Goal: Task Accomplishment & Management: Use online tool/utility

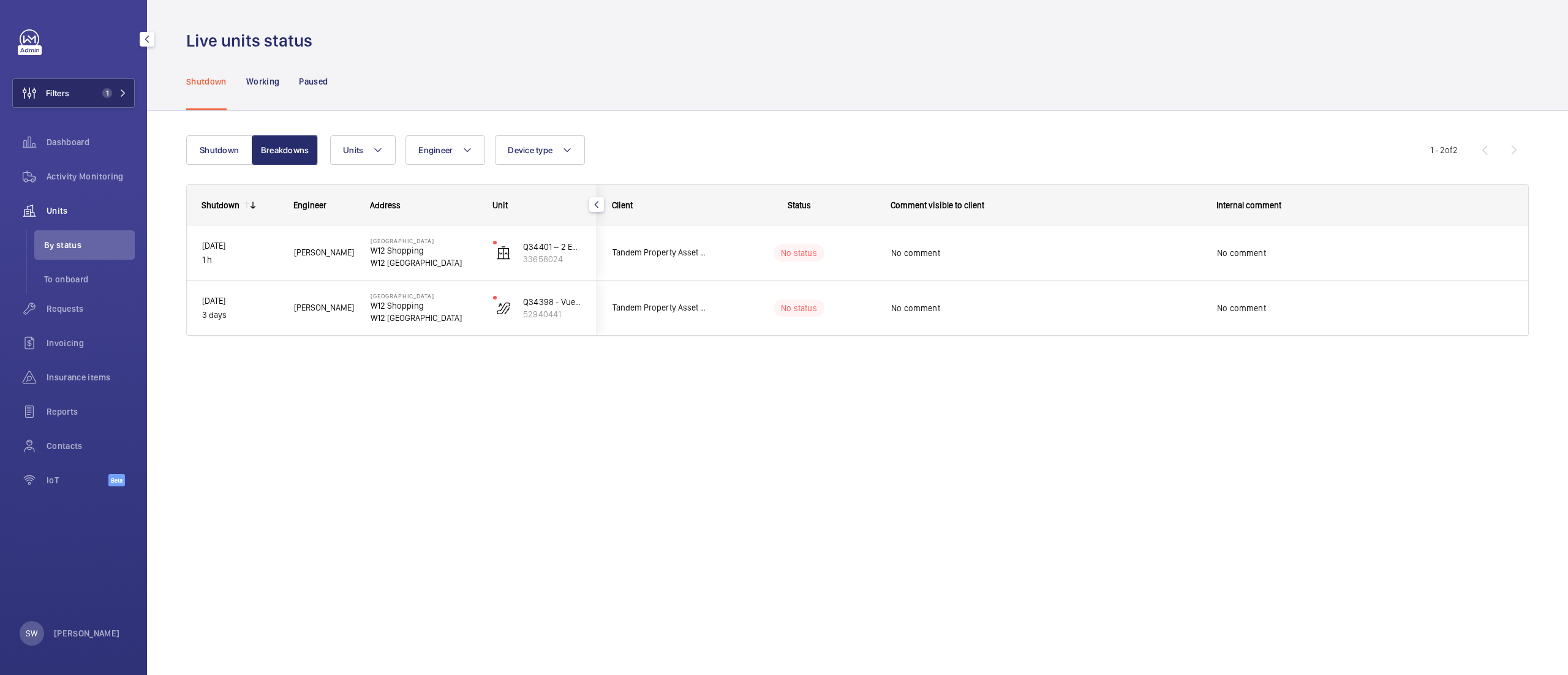
click at [99, 104] on button "Filters 1" at bounding box center [73, 93] width 123 height 29
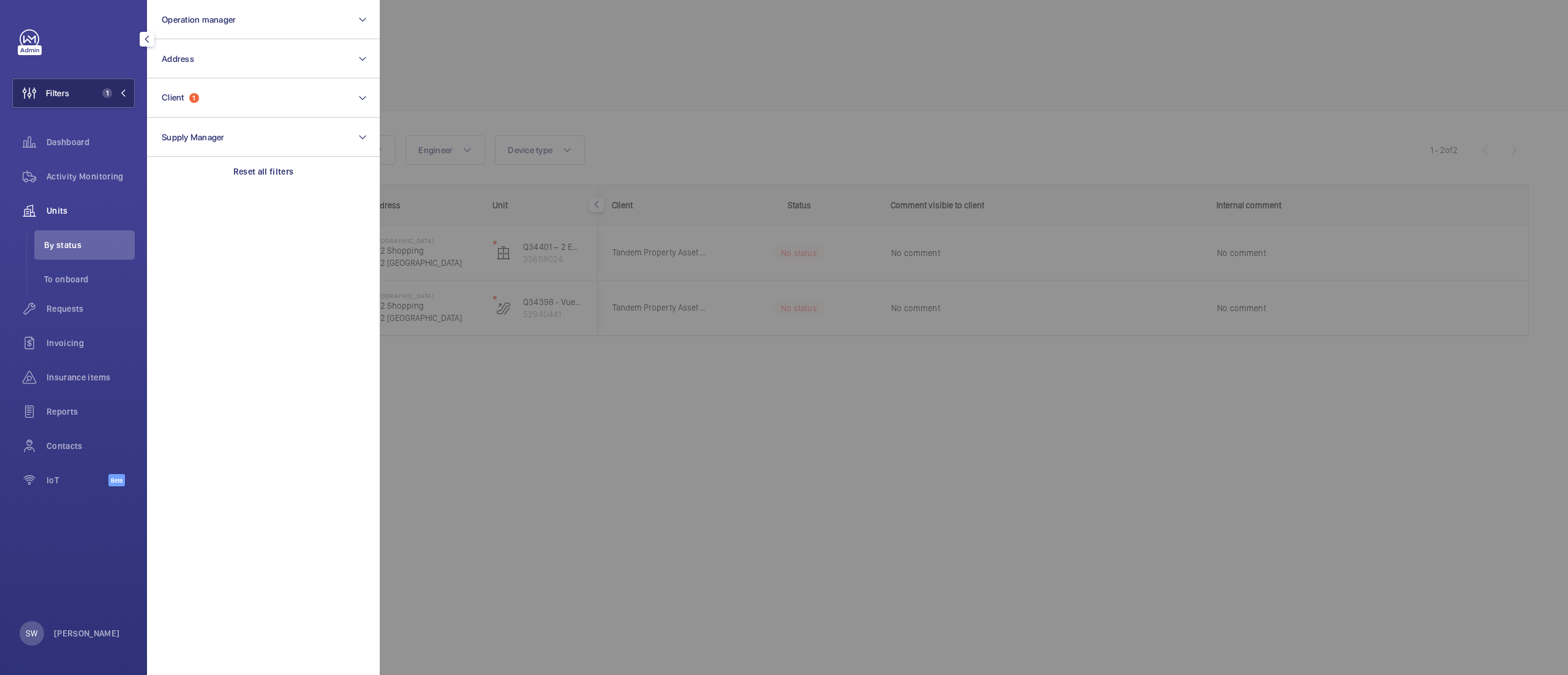
click at [101, 87] on button "Filters 1" at bounding box center [73, 93] width 123 height 29
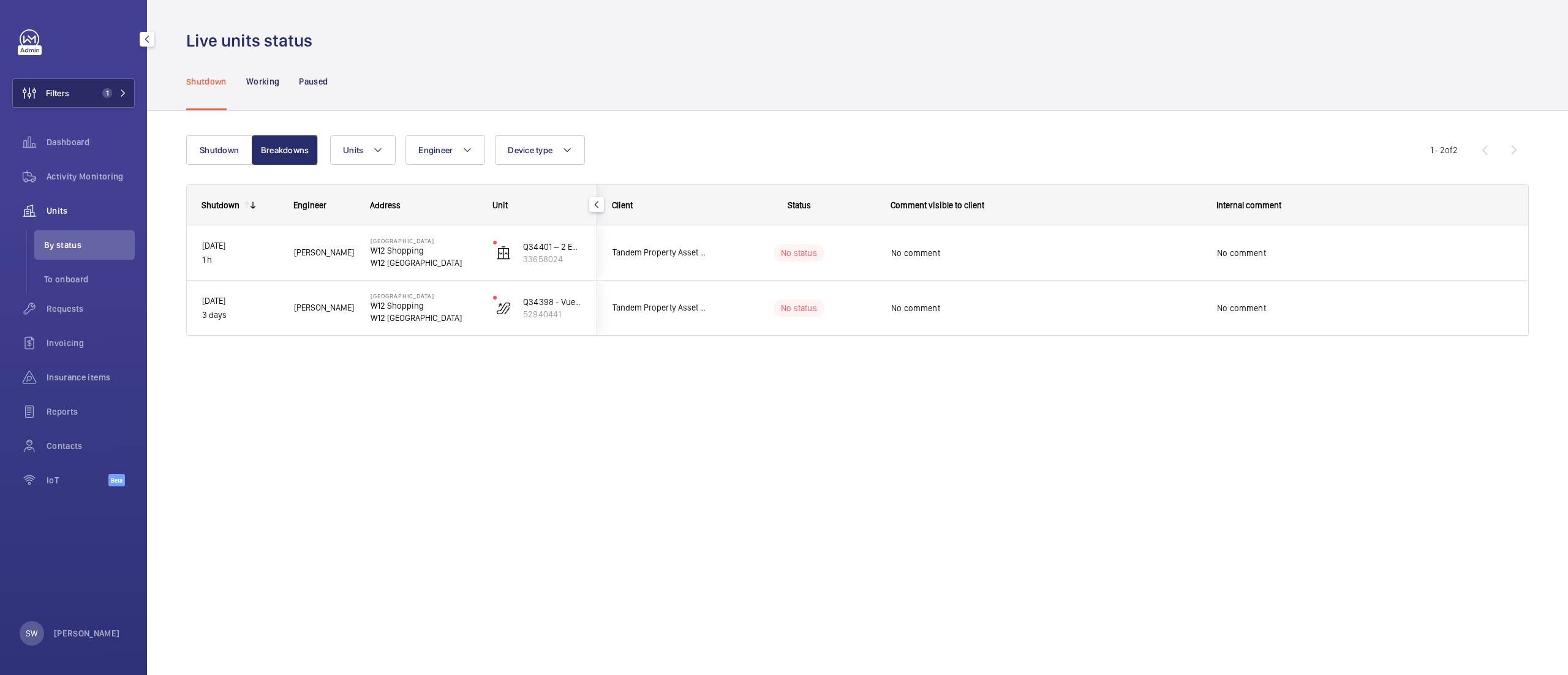
click at [103, 92] on span "1" at bounding box center [105, 93] width 15 height 10
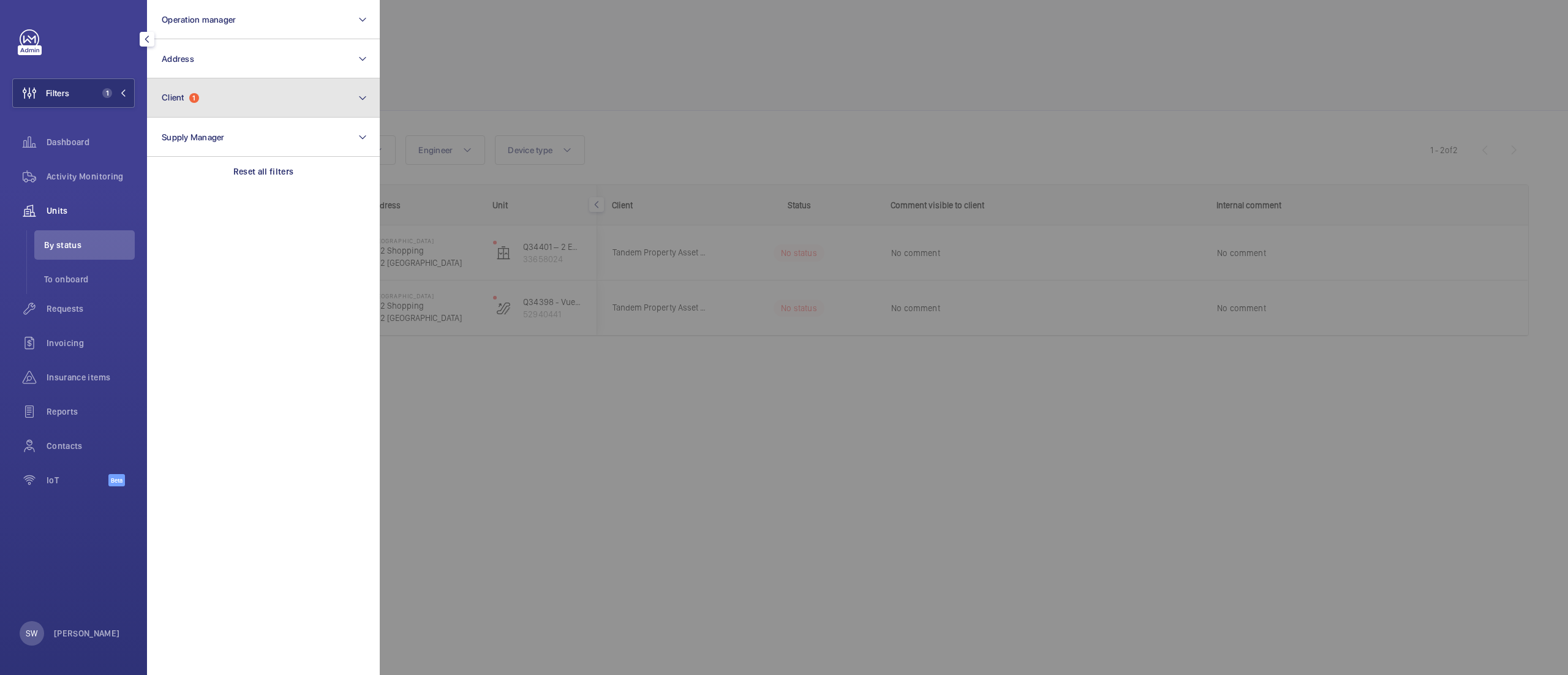
click at [235, 99] on button "Client 1" at bounding box center [263, 98] width 233 height 40
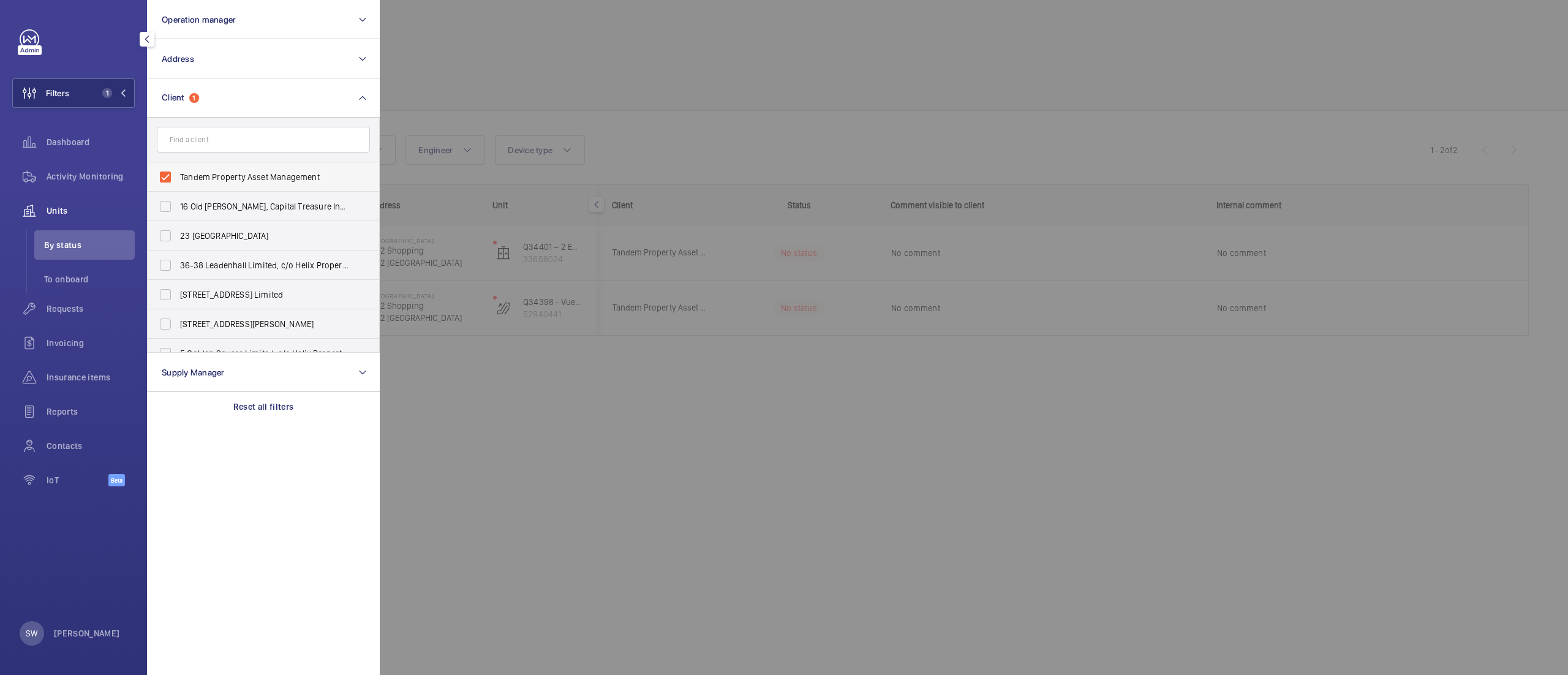
click at [224, 176] on span "Tandem Property Asset Management" at bounding box center [263, 177] width 169 height 12
click at [178, 176] on input "Tandem Property Asset Management" at bounding box center [165, 177] width 25 height 25
checkbox input "false"
click at [235, 141] on input "text" at bounding box center [263, 140] width 213 height 26
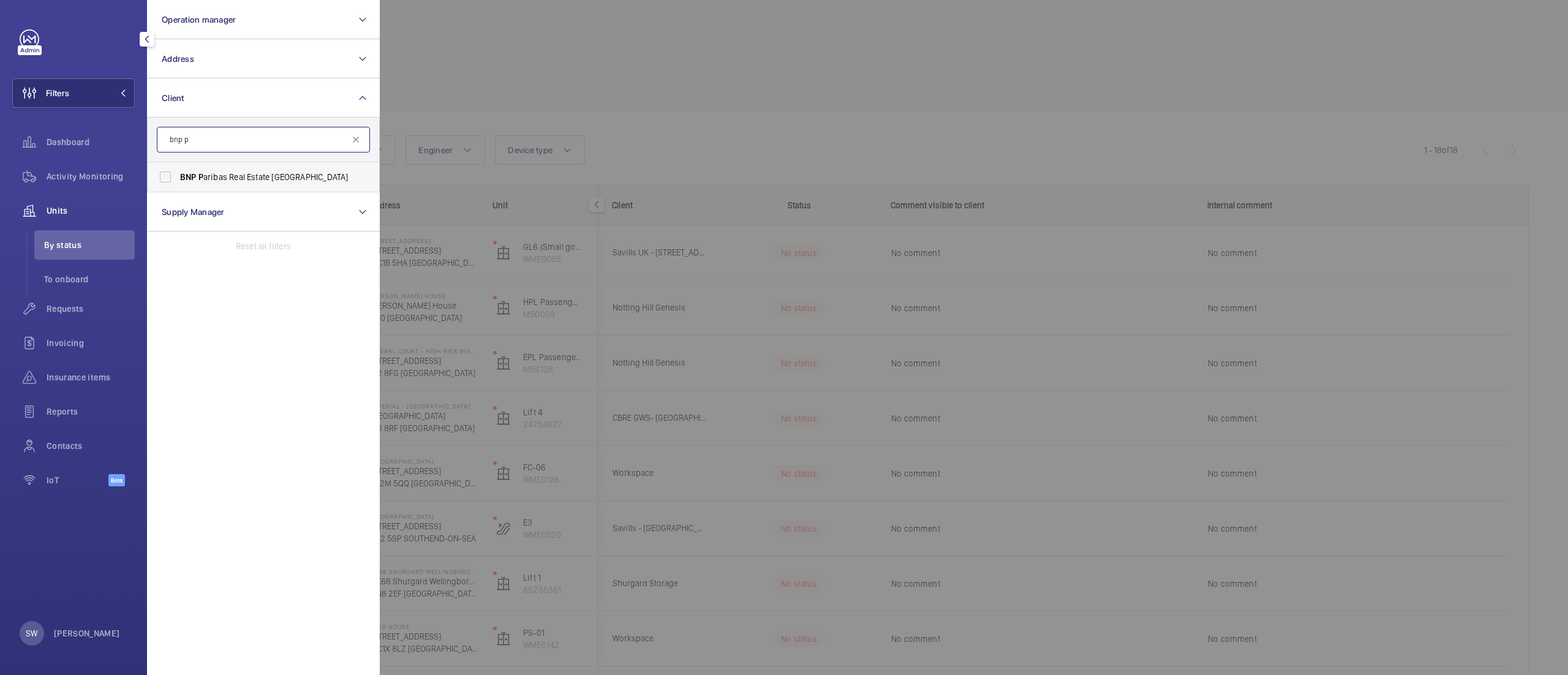
type input "bnp p"
click at [239, 180] on span "BNP P aribas Real Estate [GEOGRAPHIC_DATA]" at bounding box center [263, 177] width 169 height 12
click at [178, 180] on input "BNP P aribas Real Estate [GEOGRAPHIC_DATA]" at bounding box center [165, 177] width 25 height 25
checkbox input "true"
click at [742, 107] on div at bounding box center [1164, 337] width 1568 height 675
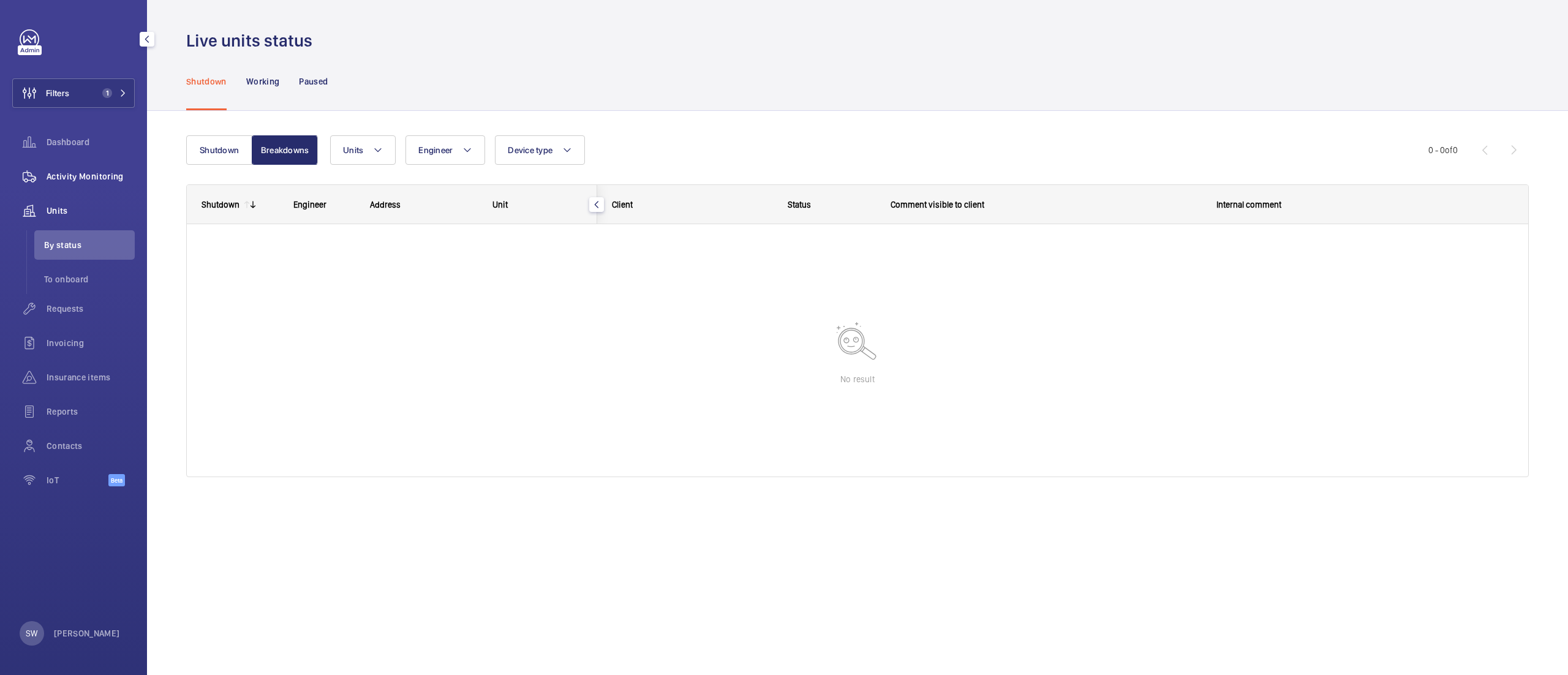
click at [74, 170] on span "Activity Monitoring" at bounding box center [91, 176] width 88 height 12
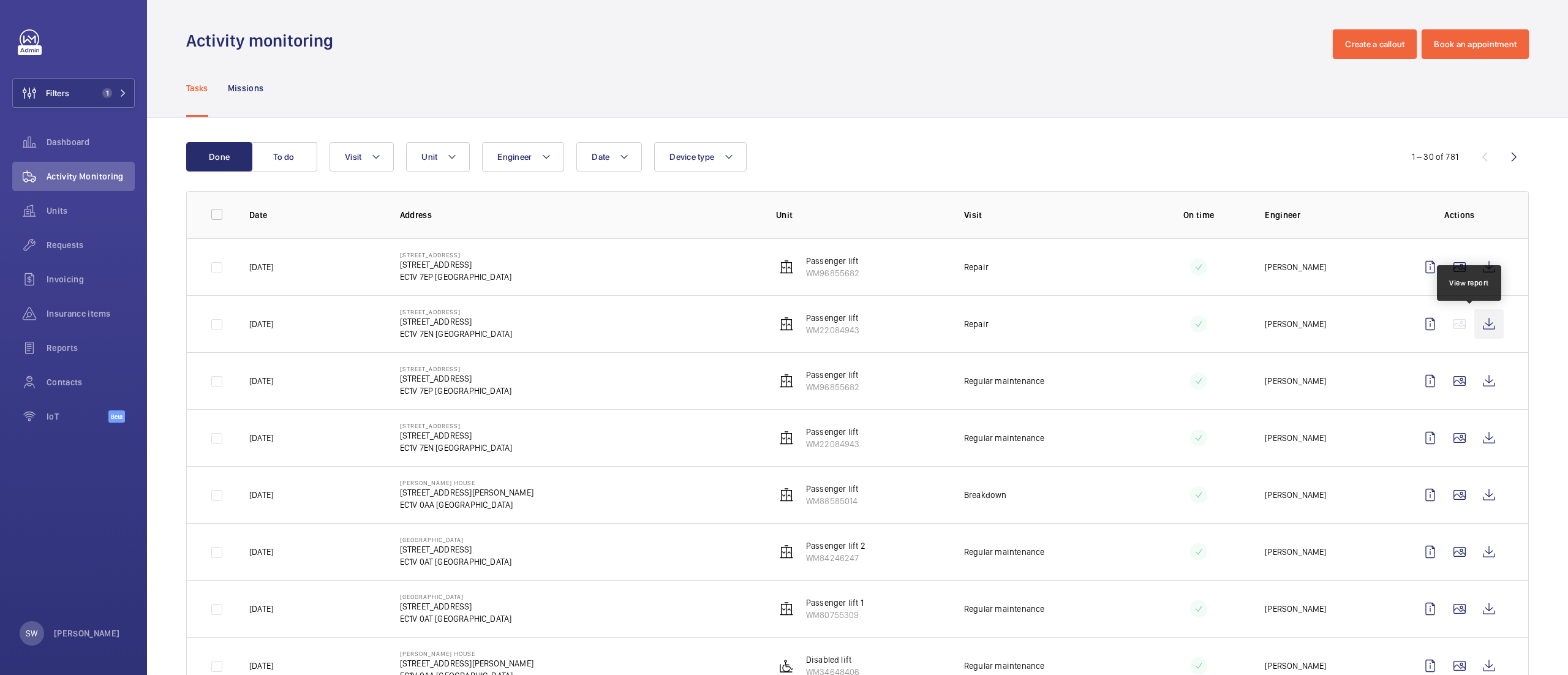
click at [1483, 327] on wm-front-icon-button at bounding box center [1489, 324] width 29 height 29
click at [1474, 261] on wm-front-icon-button at bounding box center [1489, 267] width 29 height 29
click at [83, 242] on span "Requests" at bounding box center [91, 244] width 88 height 12
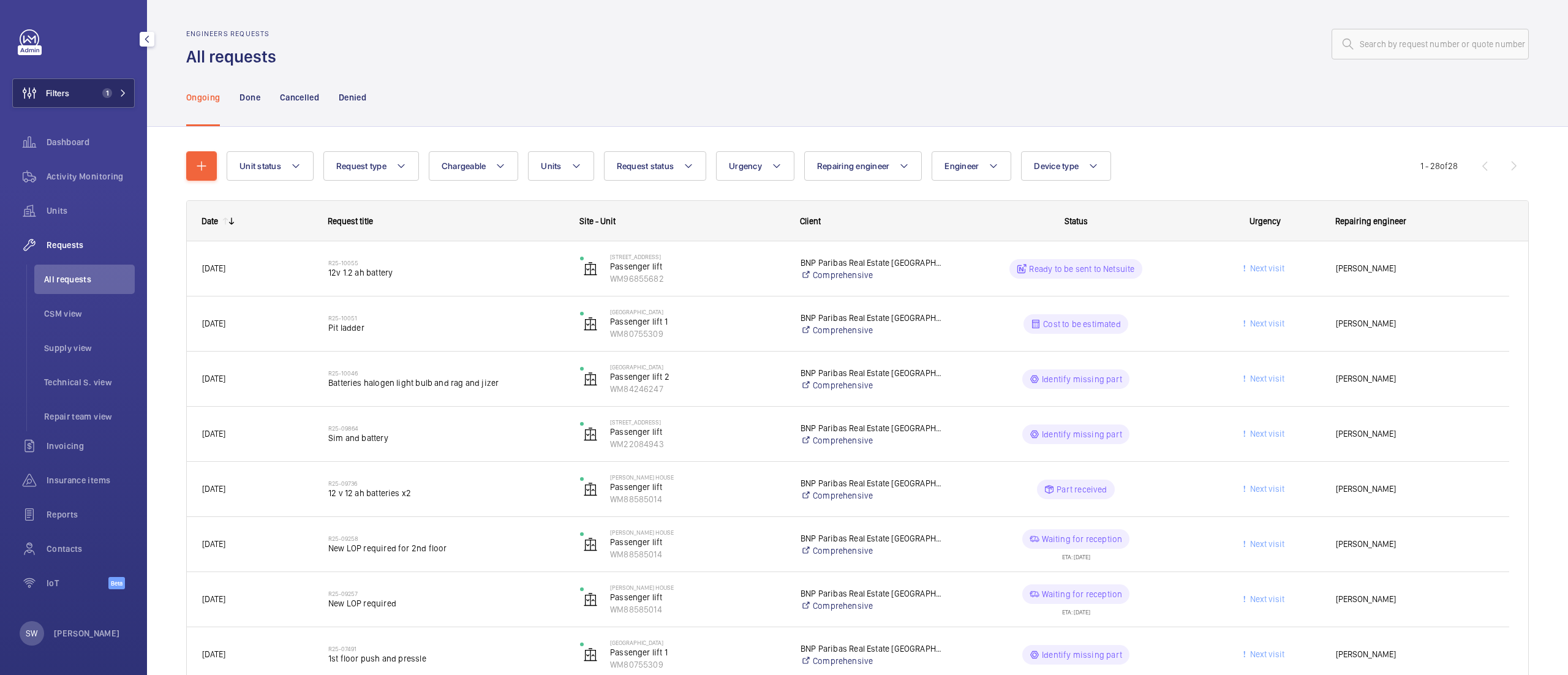
click at [86, 94] on button "Filters 1" at bounding box center [73, 93] width 123 height 29
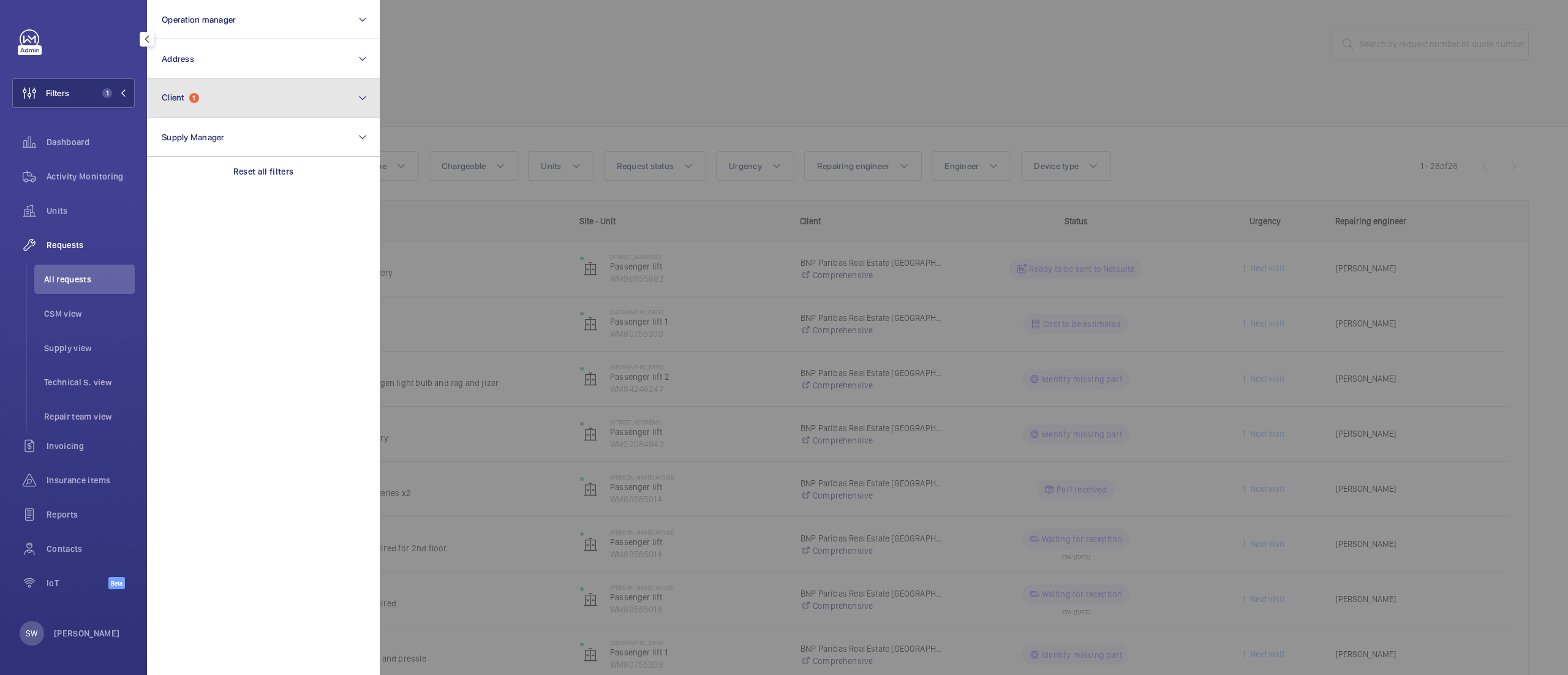
click at [209, 99] on button "Client 1" at bounding box center [263, 98] width 233 height 40
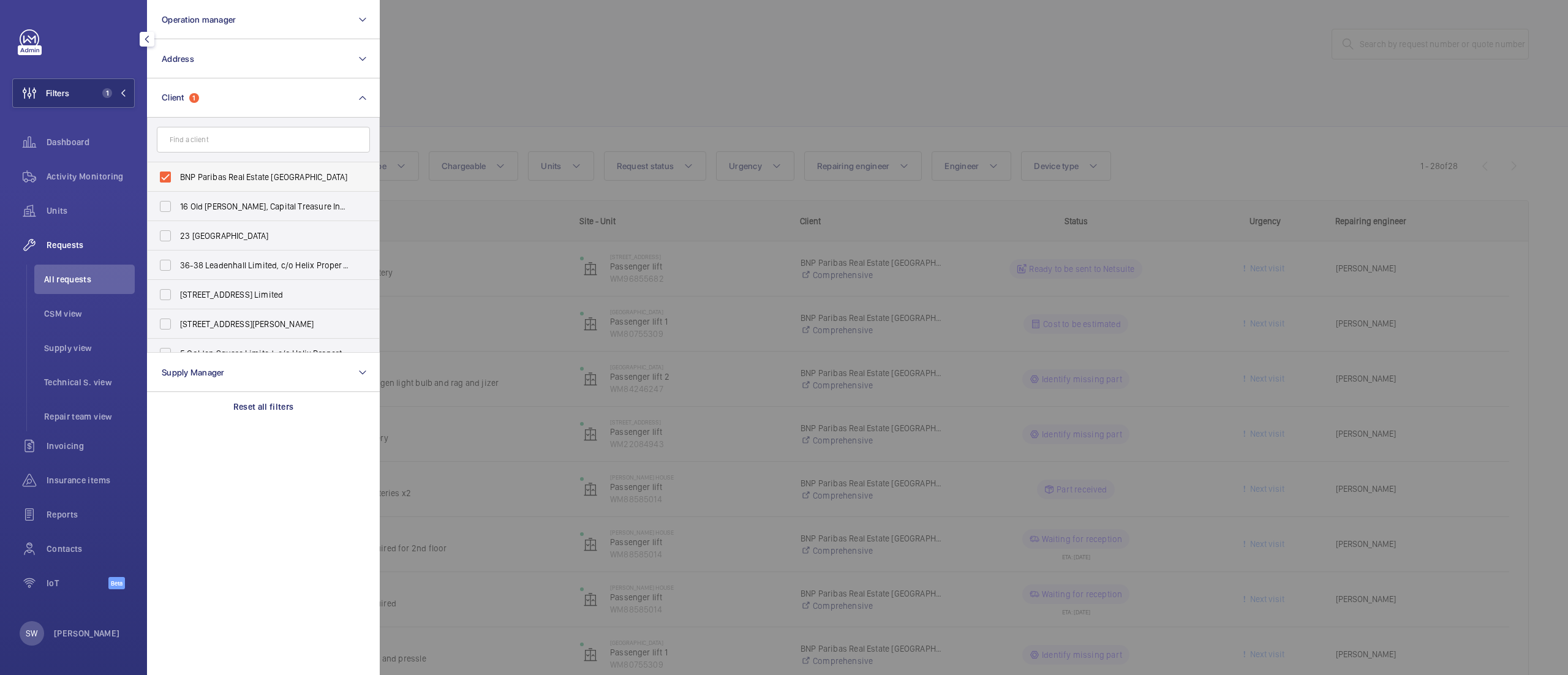
click at [239, 174] on span "BNP Paribas Real Estate [GEOGRAPHIC_DATA]" at bounding box center [263, 177] width 169 height 12
click at [178, 174] on input "BNP Paribas Real Estate [GEOGRAPHIC_DATA]" at bounding box center [165, 177] width 25 height 25
checkbox input "false"
click at [226, 144] on input "text" at bounding box center [263, 140] width 213 height 26
type input "c"
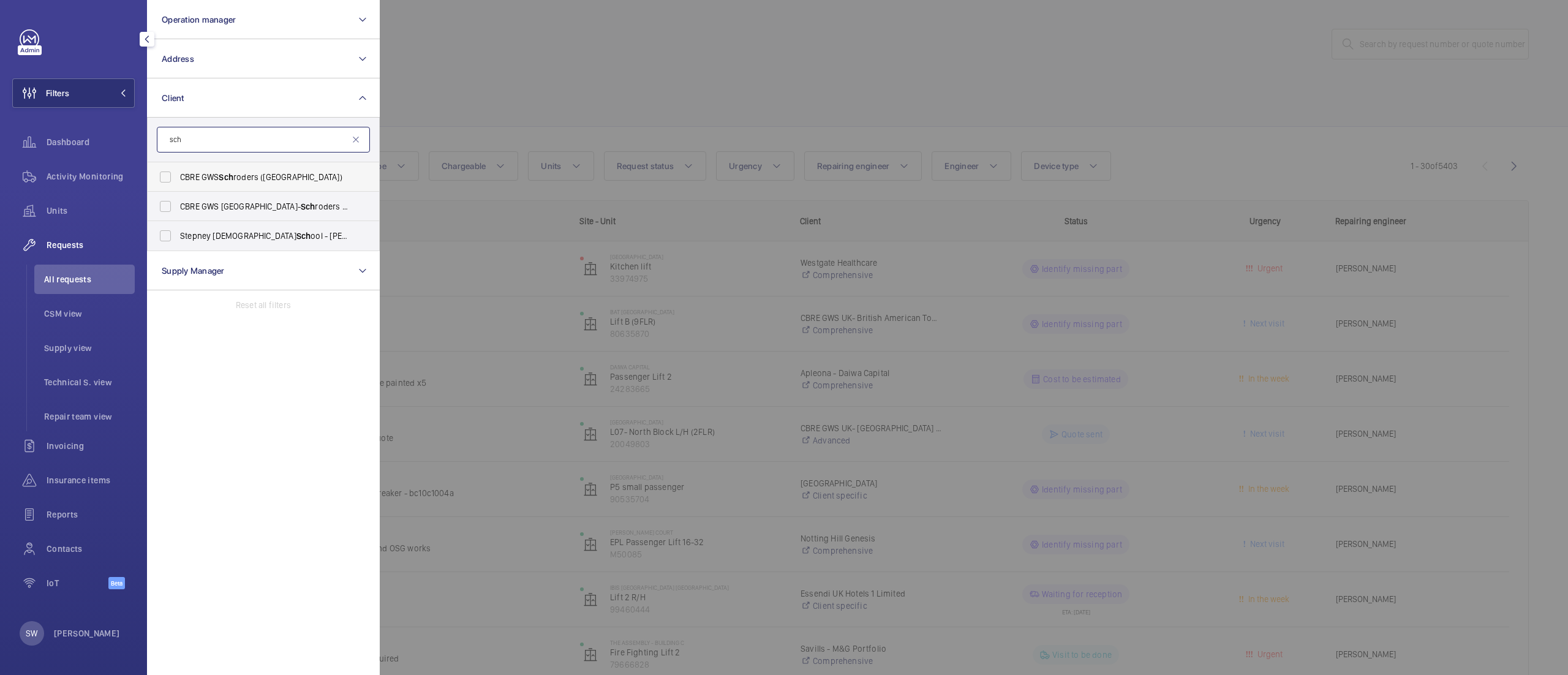
type input "sch"
click at [218, 178] on span "CBRE GWS Sch roders ([GEOGRAPHIC_DATA])" at bounding box center [263, 177] width 169 height 12
click at [178, 178] on input "CBRE GWS Sch roders ([GEOGRAPHIC_DATA])" at bounding box center [165, 177] width 25 height 25
checkbox input "true"
click at [754, 31] on div at bounding box center [1164, 337] width 1568 height 675
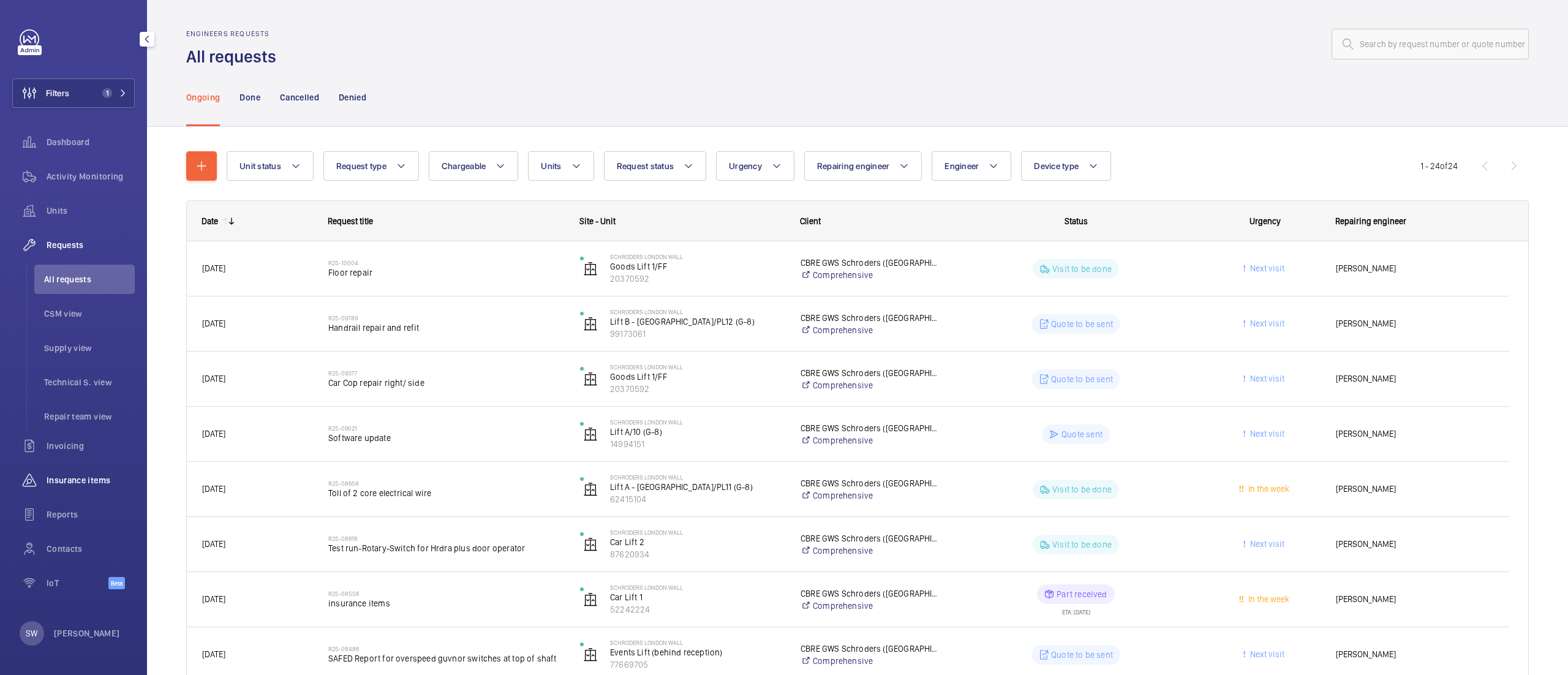
click at [67, 485] on span "Insurance items" at bounding box center [91, 480] width 88 height 12
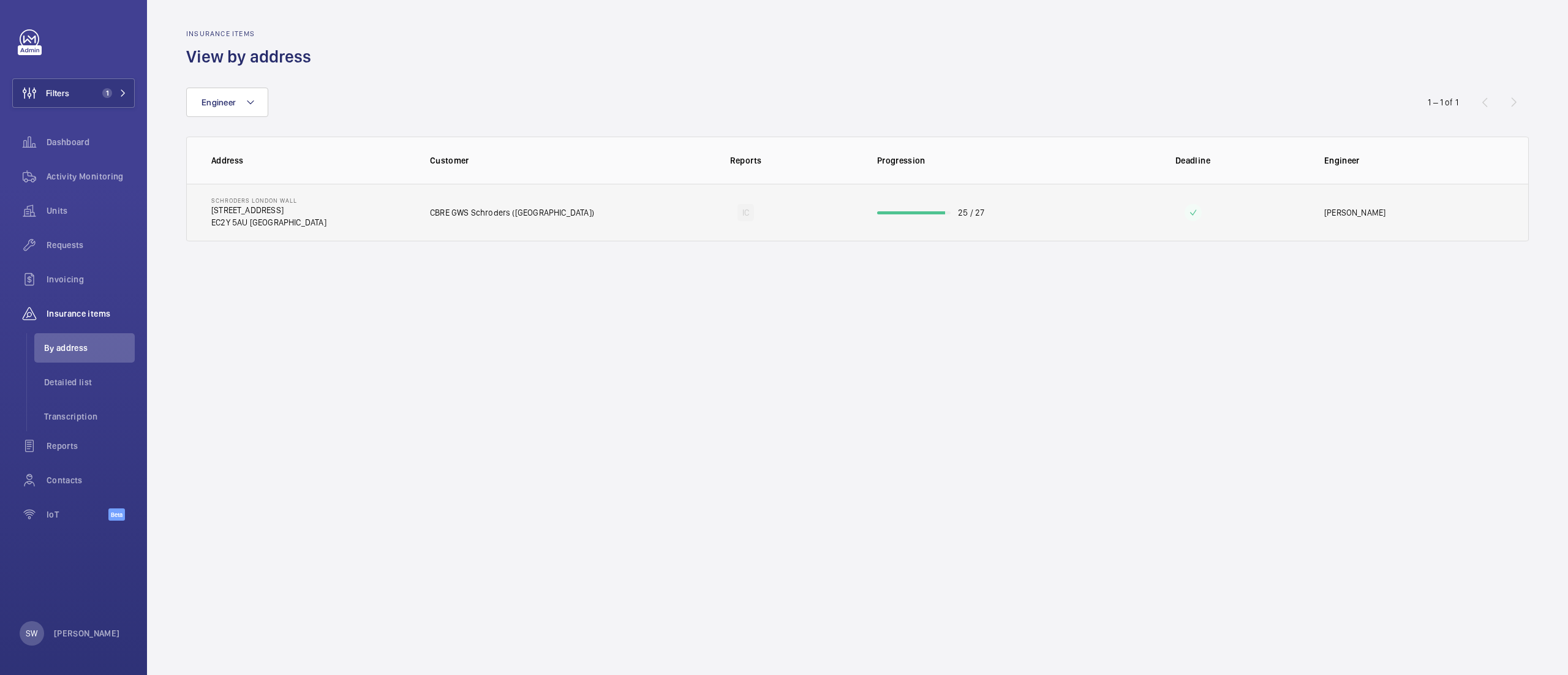
click at [445, 198] on td "CBRE GWS Schroders ([GEOGRAPHIC_DATA])" at bounding box center [521, 212] width 224 height 57
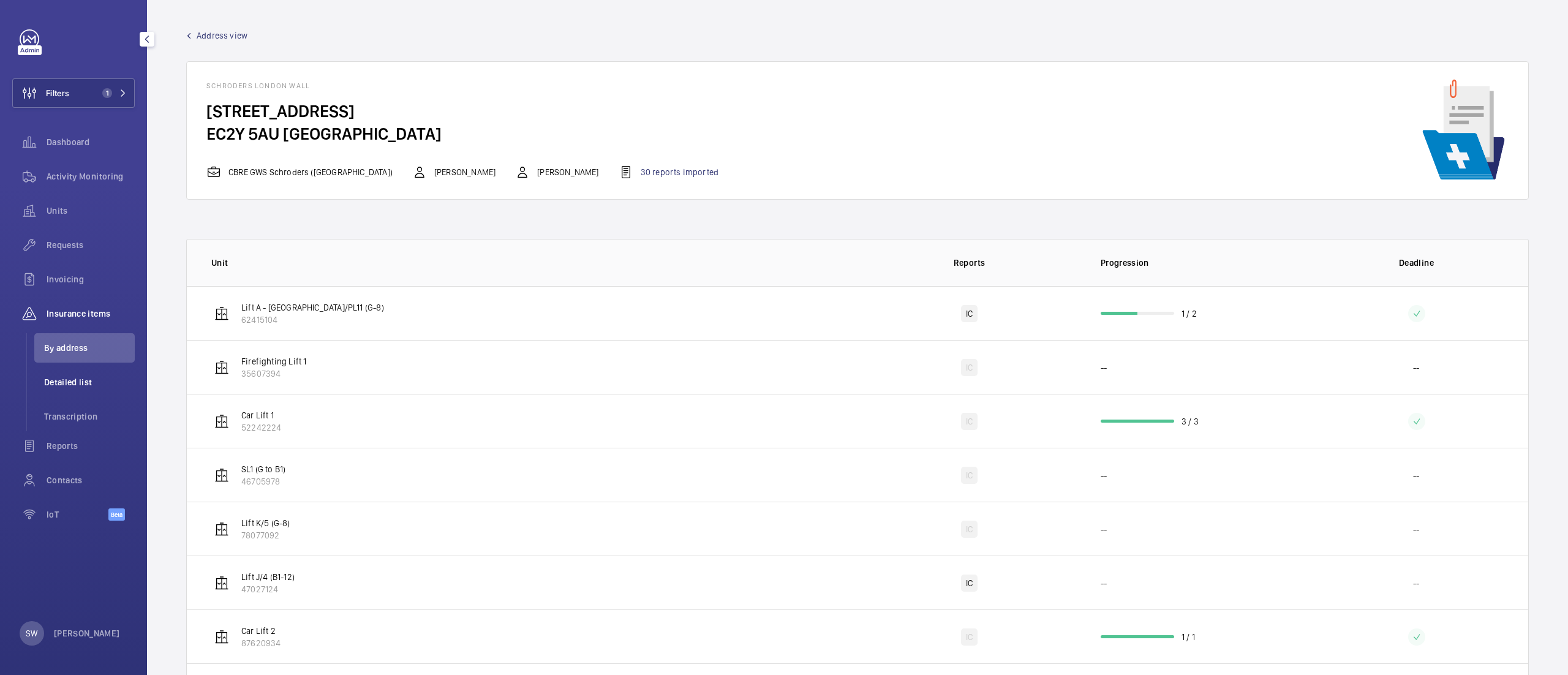
click at [96, 394] on li "Detailed list" at bounding box center [84, 382] width 100 height 29
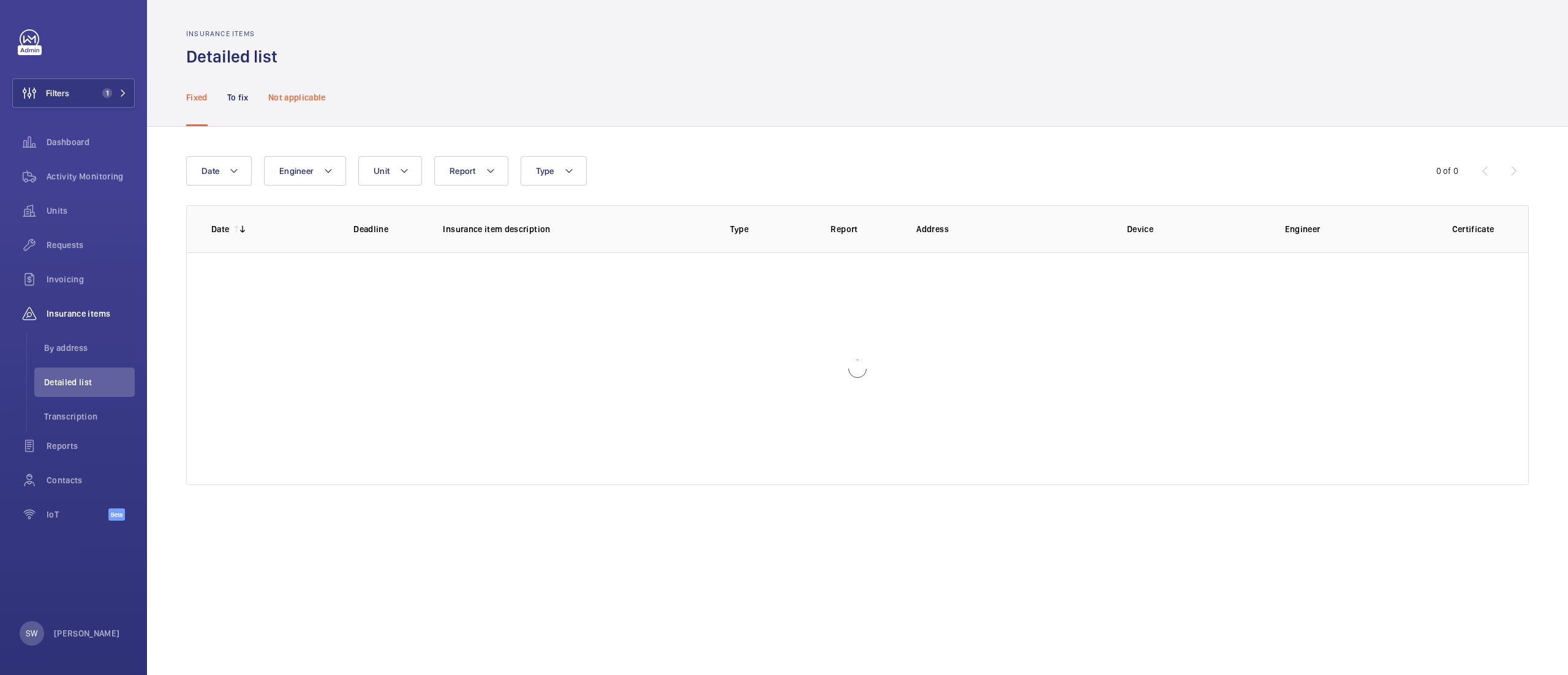
click at [274, 96] on p "Not applicable" at bounding box center [297, 97] width 57 height 12
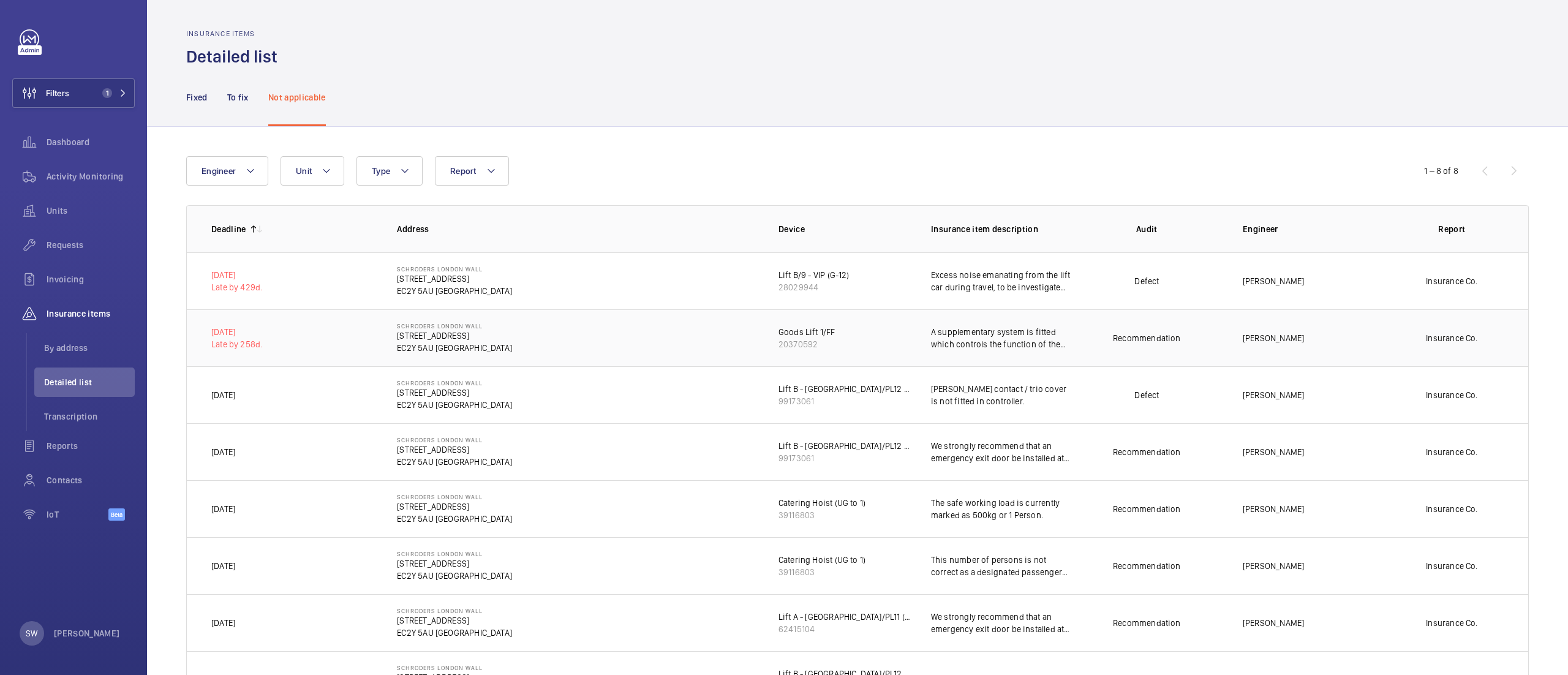
click at [802, 342] on div "20370592" at bounding box center [807, 343] width 57 height 12
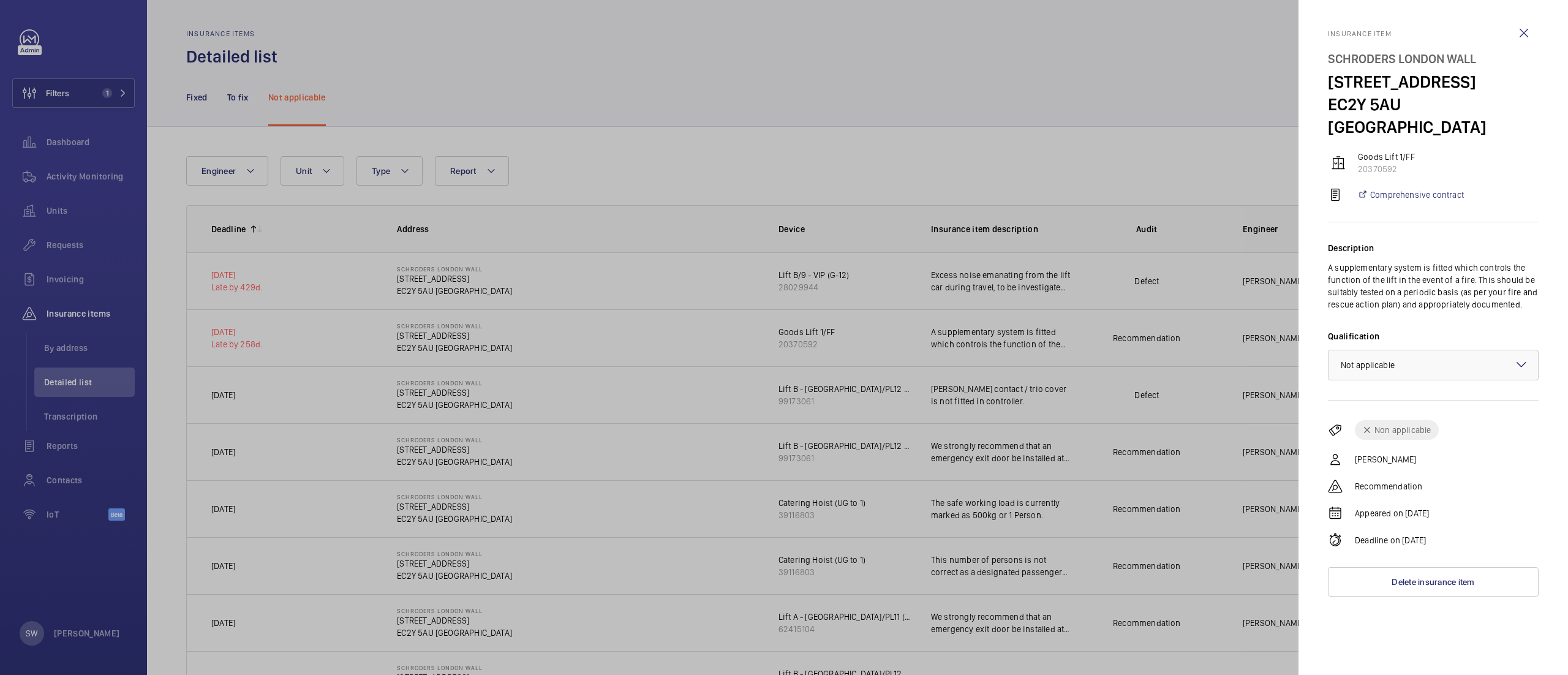
drag, startPoint x: 1427, startPoint y: 152, endPoint x: 1323, endPoint y: 129, distance: 106.5
click at [1323, 129] on mat-sidenav "Insurance item Schroders London Wall [STREET_ADDRESS] Goods Lift 1/FF 20370592 …" at bounding box center [1433, 337] width 270 height 675
copy wm-front-device-cell "Goods Lift 1/FF 20370592"
click at [107, 96] on div at bounding box center [784, 337] width 1568 height 675
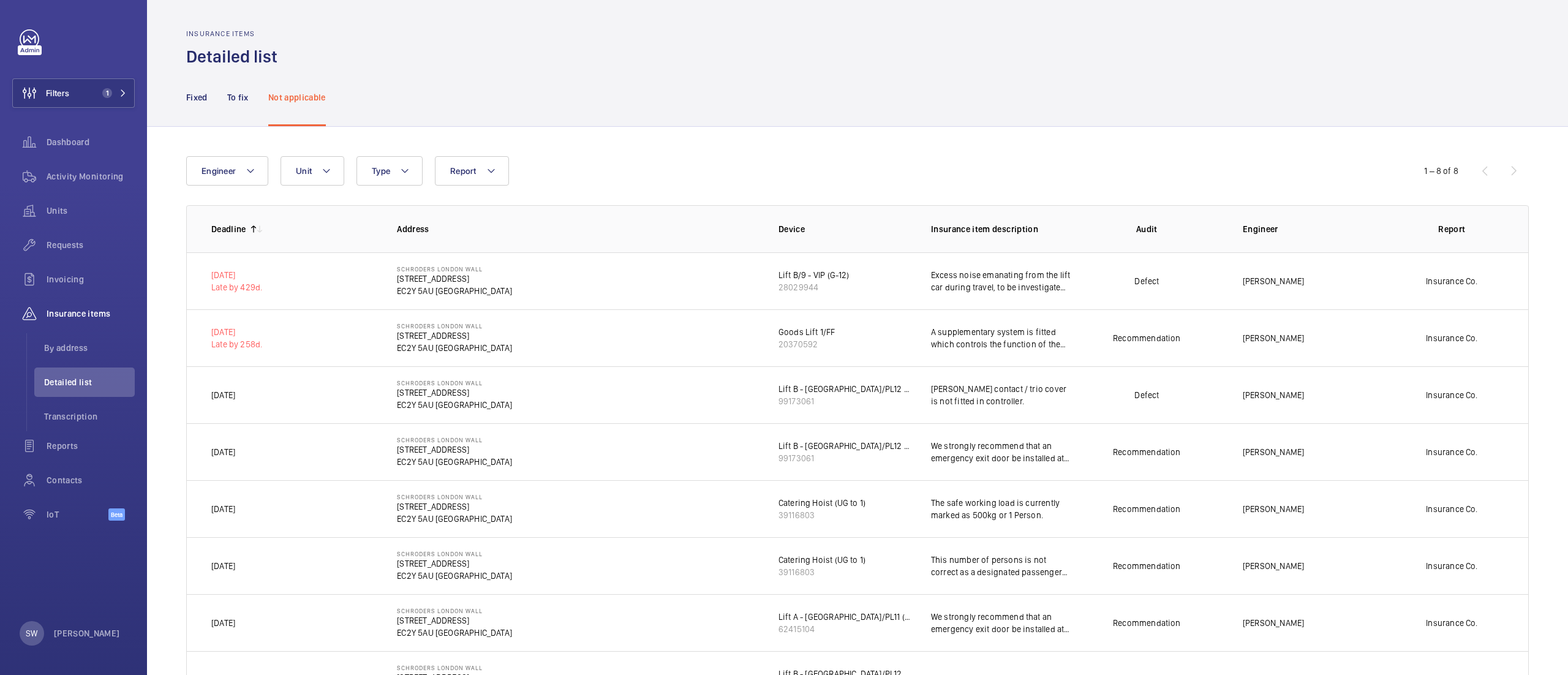
click at [108, 90] on div at bounding box center [784, 337] width 1568 height 675
click at [101, 89] on span "1" at bounding box center [105, 93] width 15 height 10
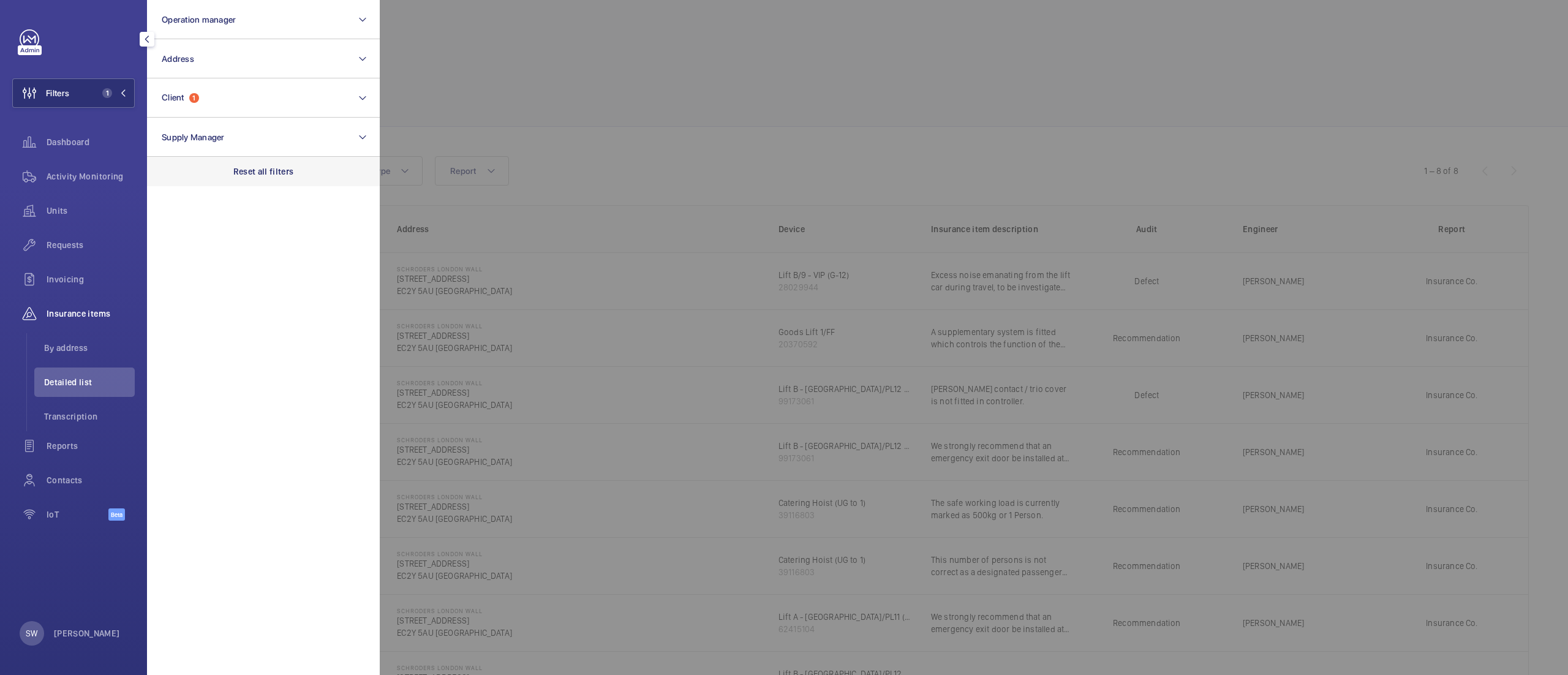
click at [302, 171] on div "Reset all filters" at bounding box center [263, 171] width 233 height 29
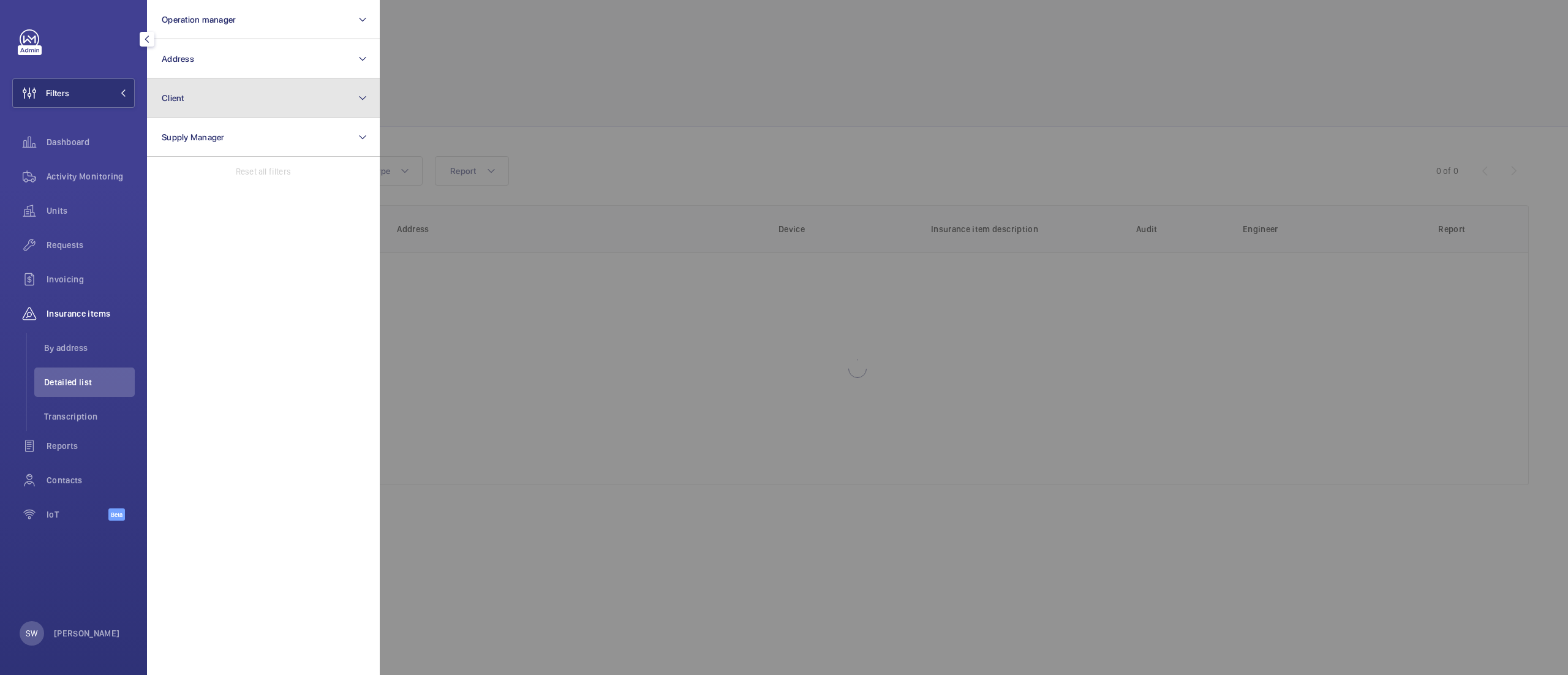
click at [272, 105] on button "Client" at bounding box center [263, 98] width 233 height 40
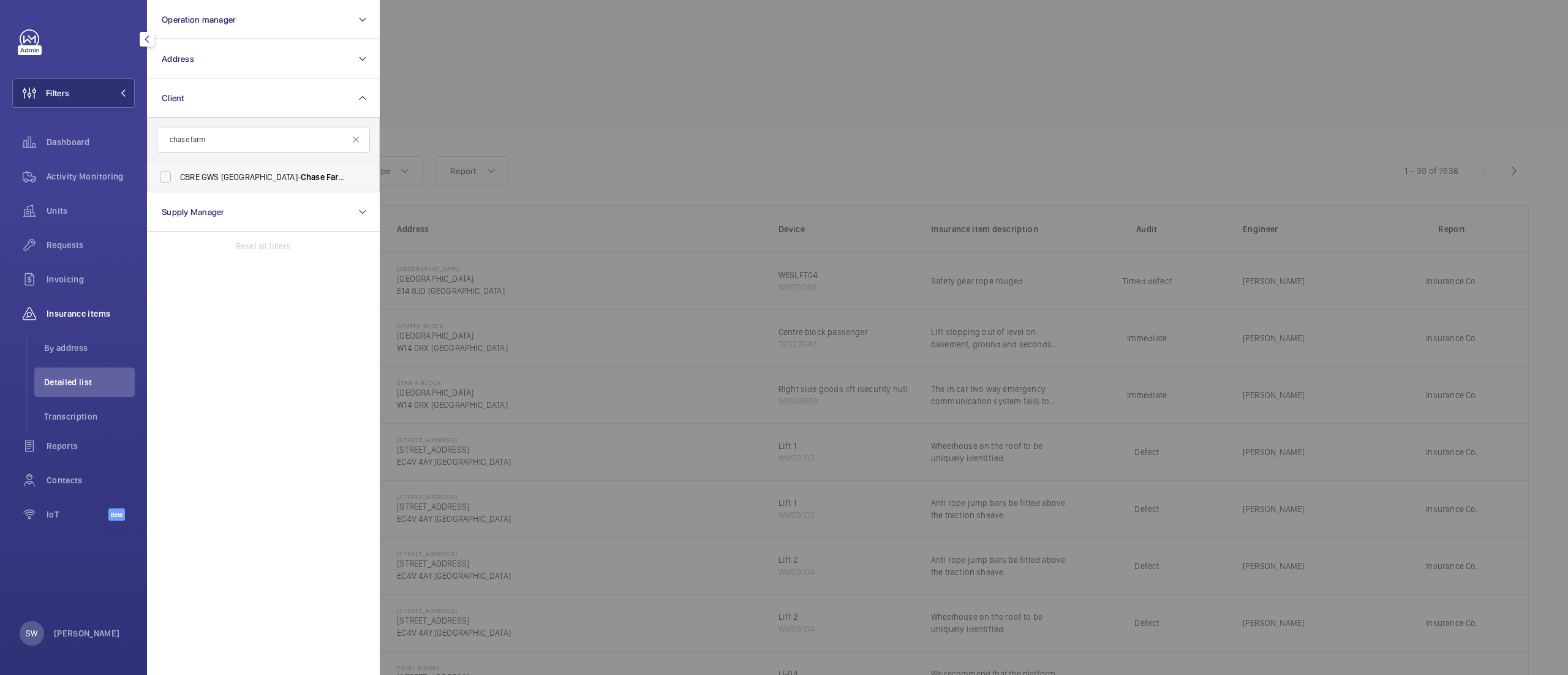
type input "chase farm"
click at [165, 181] on label "CBRE GWS UK- [GEOGRAPHIC_DATA]" at bounding box center [253, 177] width 213 height 29
click at [165, 181] on input "CBRE GWS UK- [GEOGRAPHIC_DATA]" at bounding box center [165, 177] width 25 height 25
checkbox input "true"
click at [64, 176] on span "Activity Monitoring" at bounding box center [91, 176] width 88 height 12
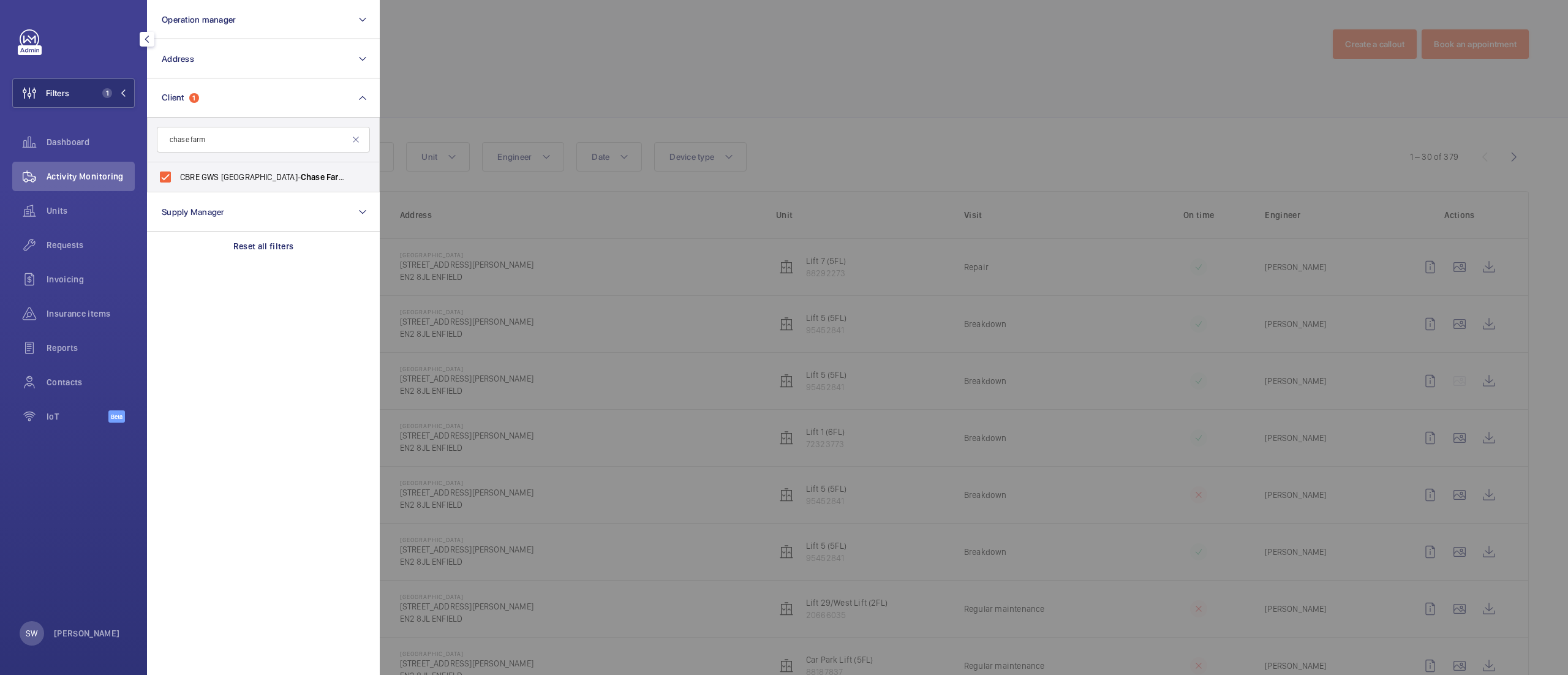
click at [64, 176] on span "Activity Monitoring" at bounding box center [91, 176] width 88 height 12
click at [754, 249] on div at bounding box center [1164, 337] width 1568 height 675
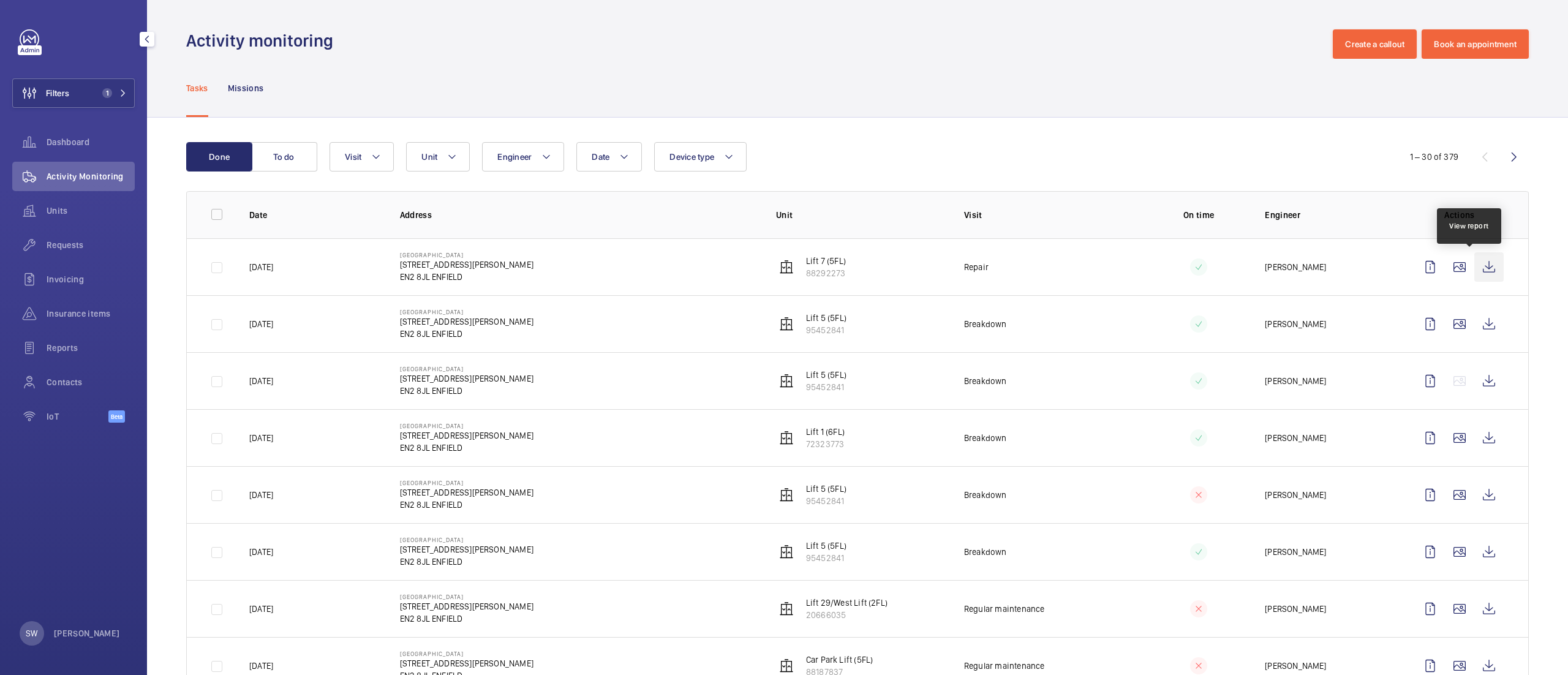
click at [1474, 263] on wm-front-icon-button at bounding box center [1489, 267] width 29 height 29
click at [61, 95] on span "Filters" at bounding box center [57, 92] width 23 height 12
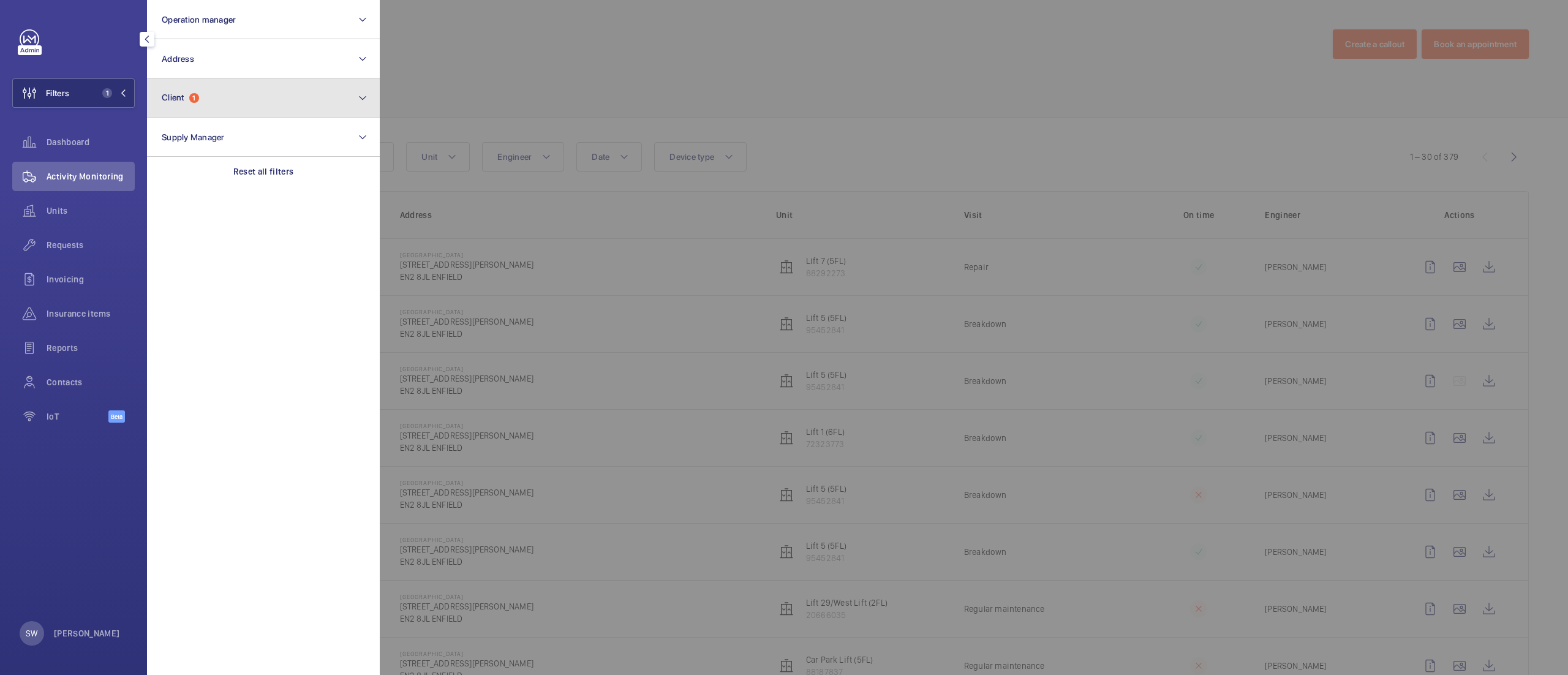
click at [252, 104] on button "Client 1" at bounding box center [263, 98] width 233 height 40
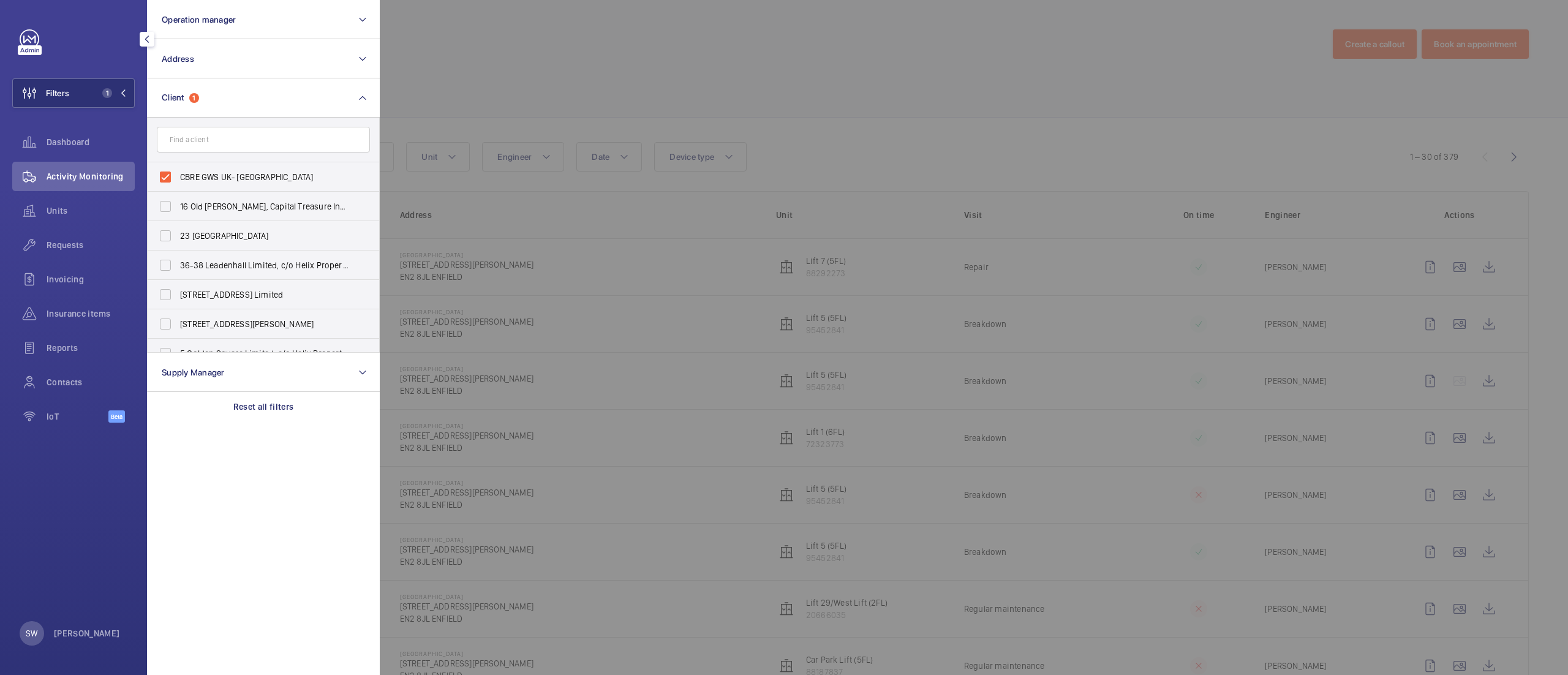
click at [227, 141] on input "text" at bounding box center [263, 140] width 213 height 26
click at [220, 179] on span "CBRE GWS UK- [GEOGRAPHIC_DATA]" at bounding box center [263, 177] width 169 height 12
click at [178, 179] on input "CBRE GWS UK- [GEOGRAPHIC_DATA]" at bounding box center [165, 177] width 25 height 25
checkbox input "false"
click at [224, 139] on input "text" at bounding box center [263, 140] width 213 height 26
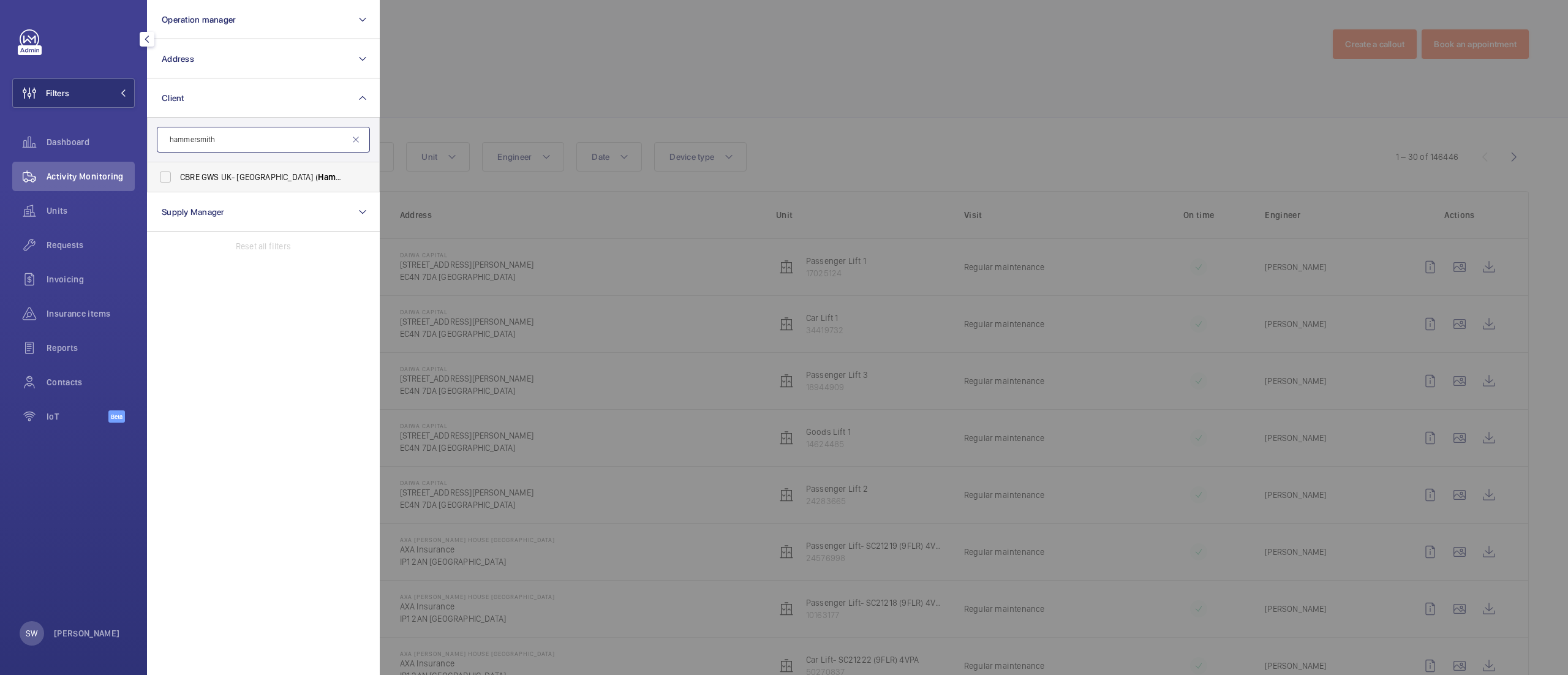
type input "hammersmith"
click at [248, 172] on span "CBRE GWS UK- [GEOGRAPHIC_DATA] ( [GEOGRAPHIC_DATA] )" at bounding box center [263, 177] width 169 height 12
click at [178, 172] on input "CBRE GWS UK- [GEOGRAPHIC_DATA] ( [GEOGRAPHIC_DATA] )" at bounding box center [165, 177] width 25 height 25
checkbox input "true"
click at [64, 251] on div "Requests" at bounding box center [73, 245] width 123 height 29
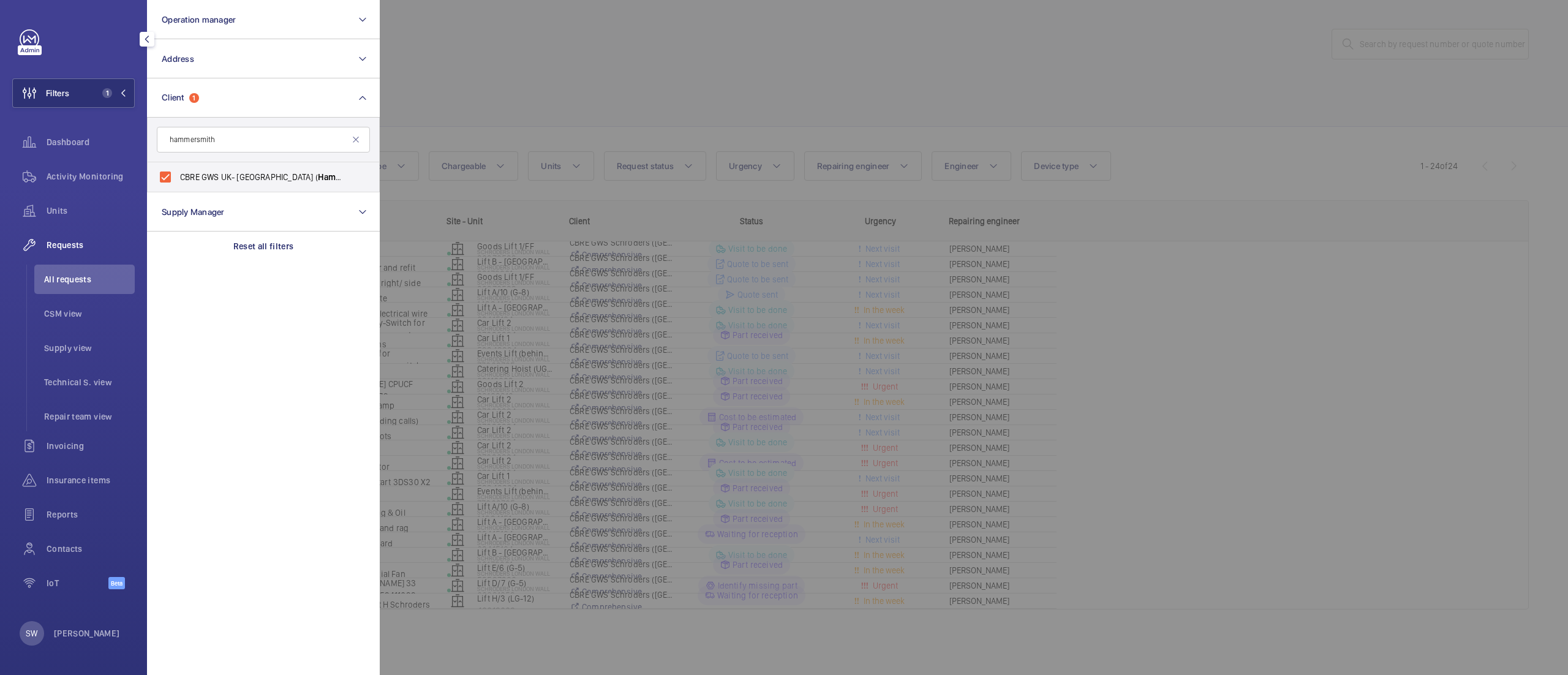
click at [1004, 152] on div at bounding box center [1164, 337] width 1568 height 675
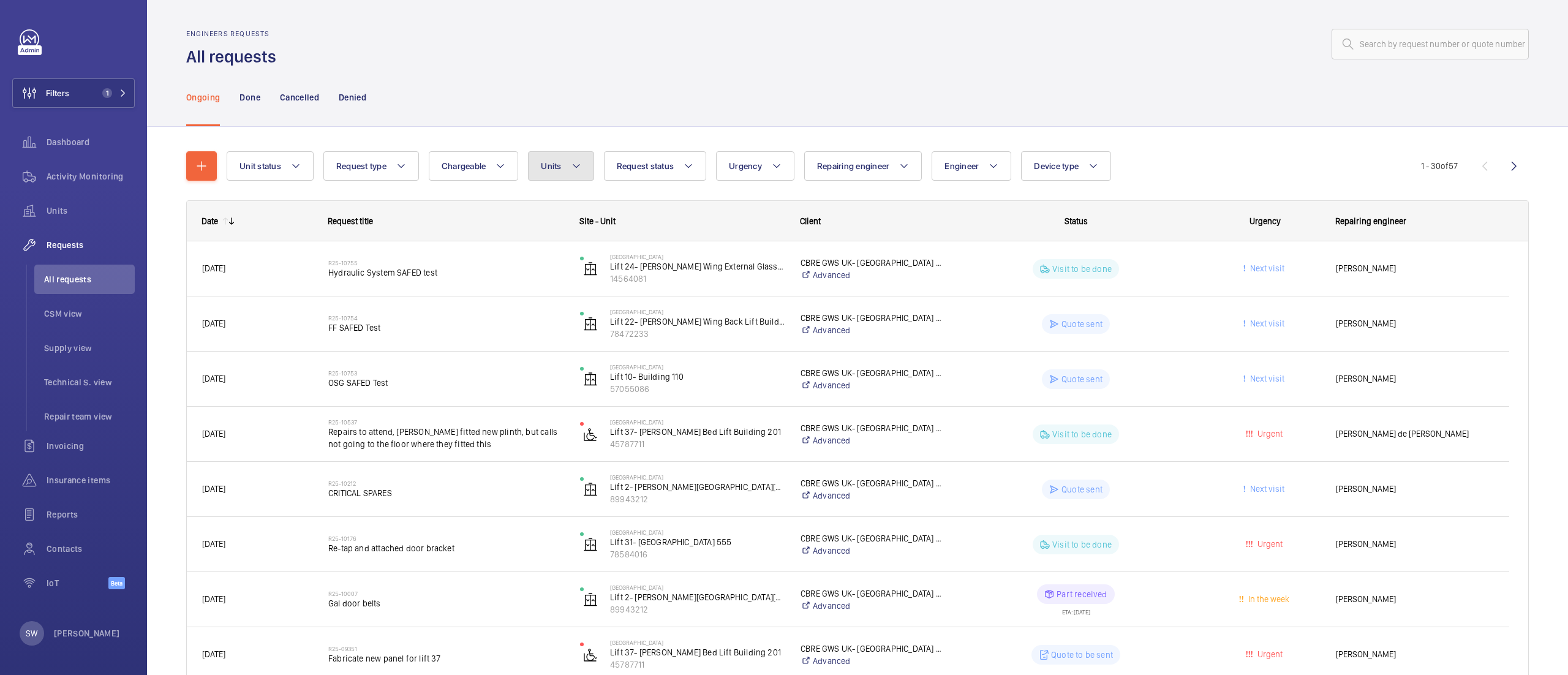
click at [561, 167] on span "Units" at bounding box center [551, 166] width 20 height 10
type input "lift 18"
click at [648, 272] on span "Lift 18 - A [GEOGRAPHIC_DATA] (RH) Building 201, 31955338" at bounding box center [657, 277] width 142 height 12
click at [567, 272] on input "Lift 18 - A [GEOGRAPHIC_DATA] (RH) Building 201, 31955338" at bounding box center [554, 277] width 25 height 25
checkbox input "true"
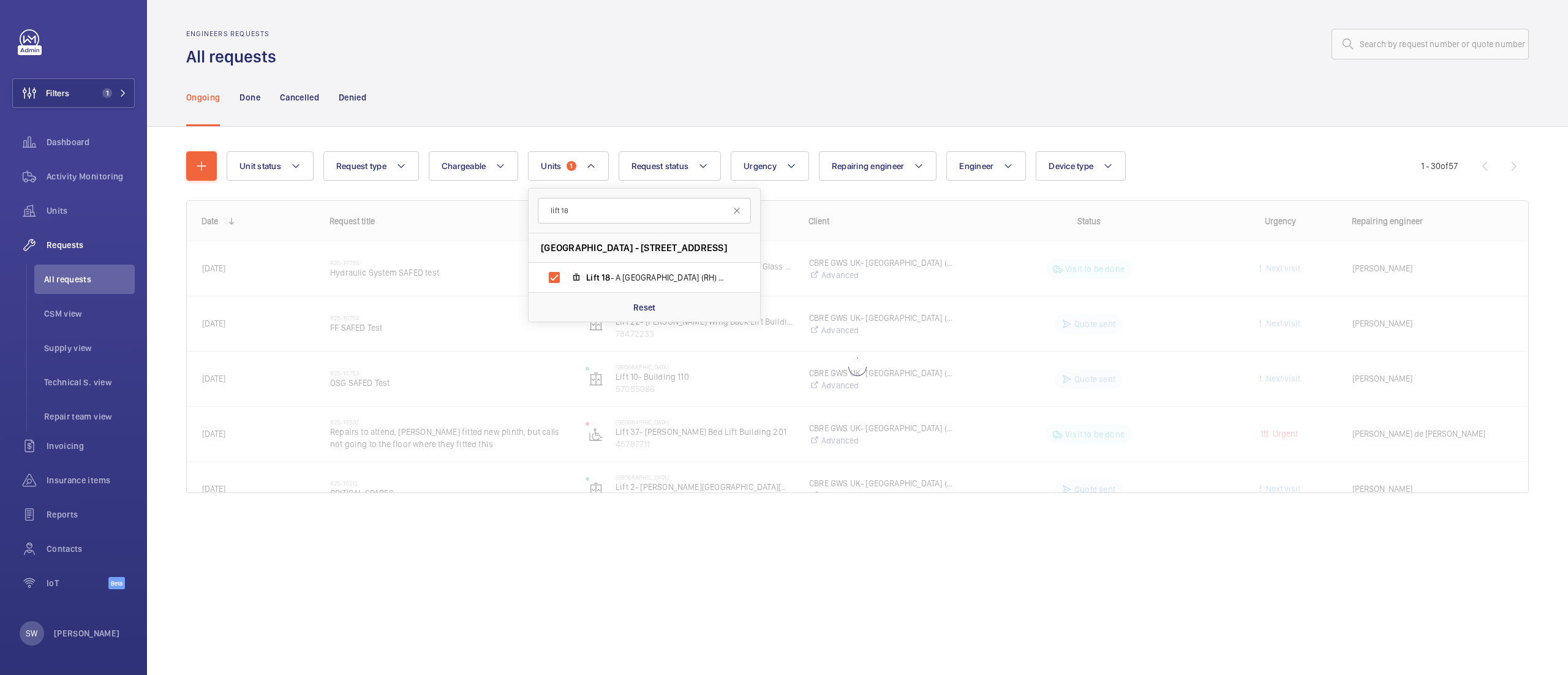
click at [1159, 14] on wm-front-admin-header "Engineers requests All requests" at bounding box center [858, 34] width 1422 height 68
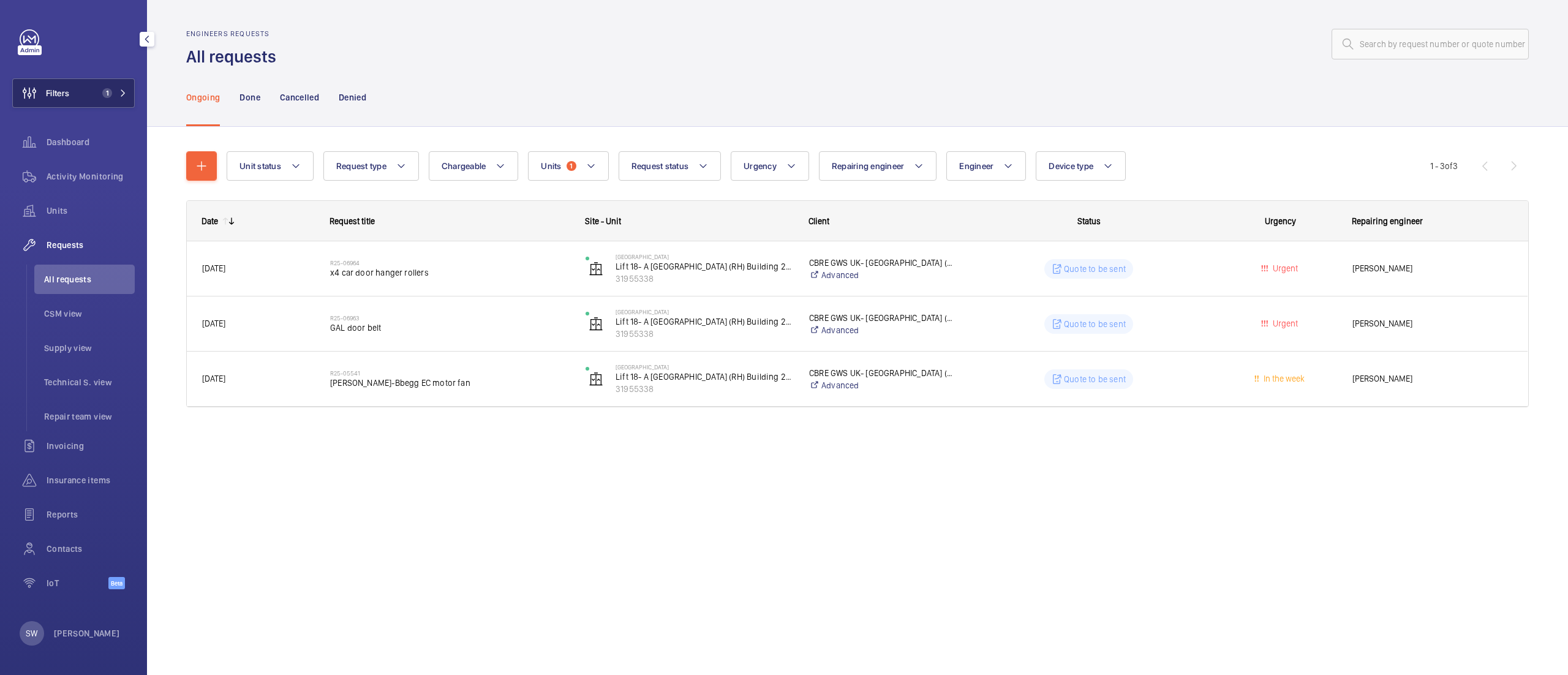
click at [98, 88] on span "1" at bounding box center [105, 93] width 15 height 10
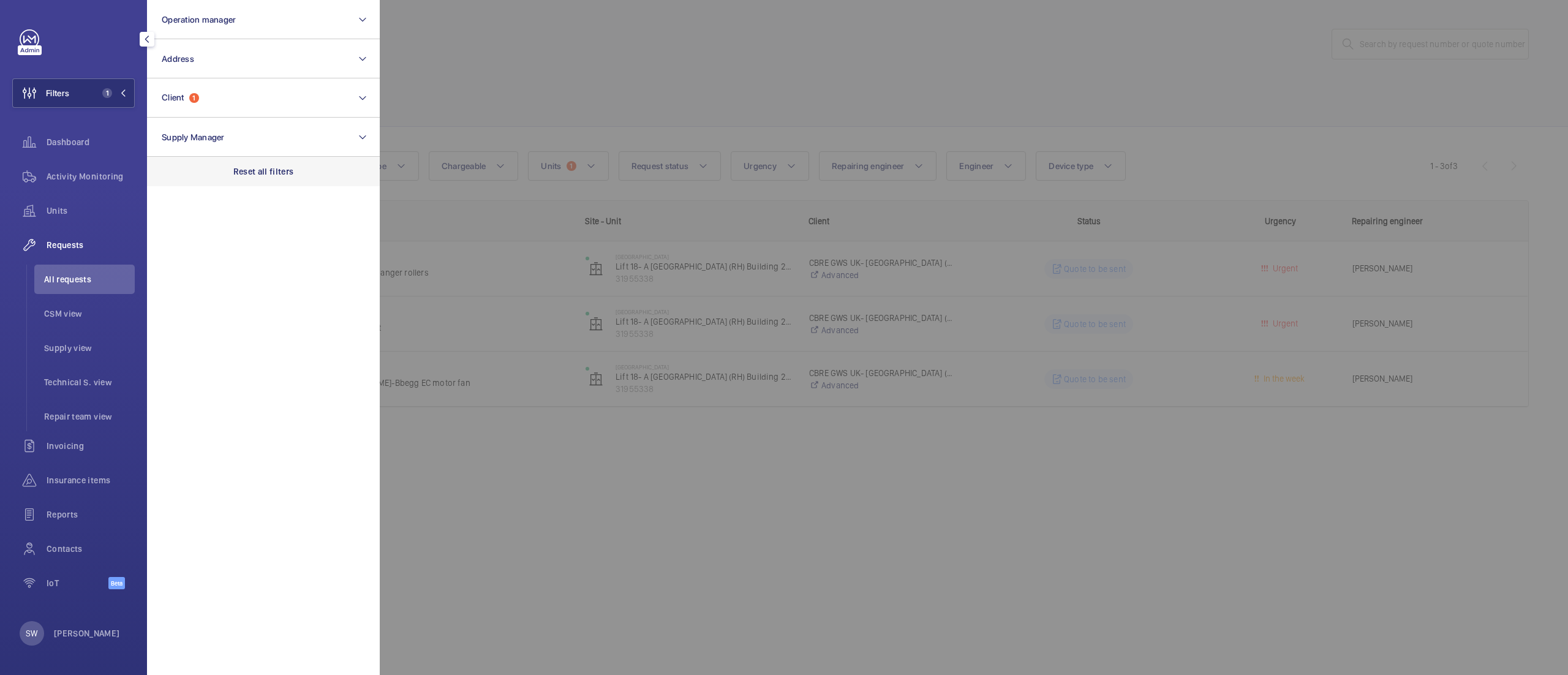
click at [311, 168] on div "Reset all filters" at bounding box center [263, 171] width 233 height 29
click at [259, 102] on button "Client" at bounding box center [263, 98] width 233 height 40
type input "wtaer"
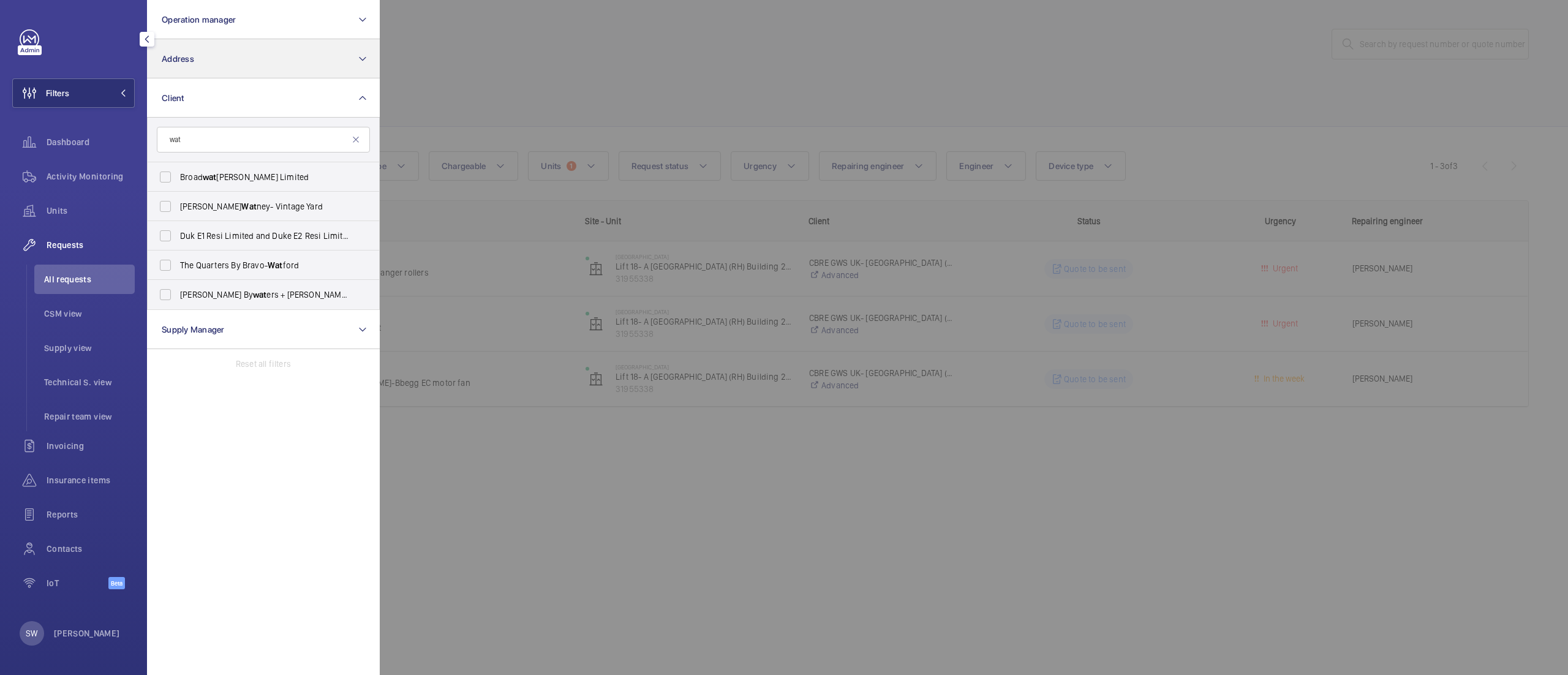
type input "wat"
click at [275, 59] on button "Address" at bounding box center [263, 59] width 233 height 40
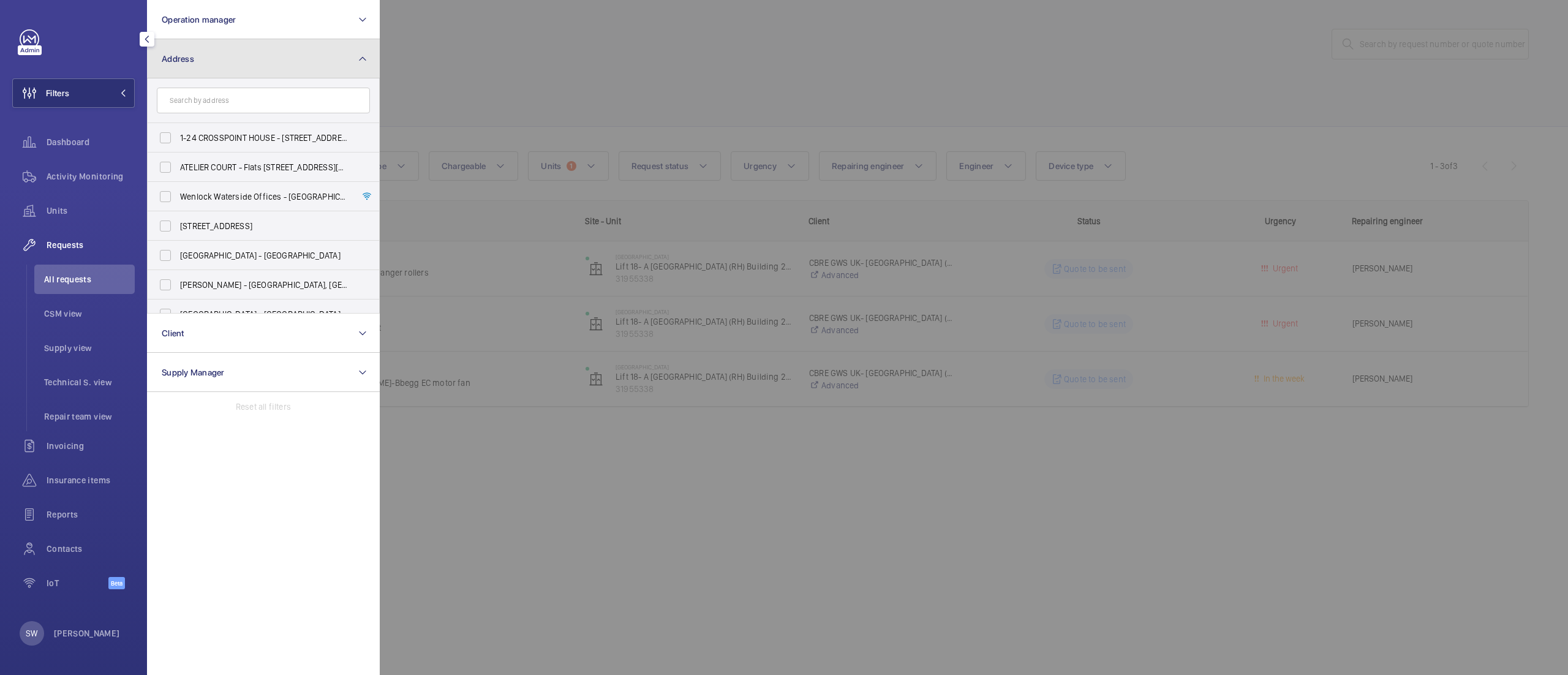
click at [244, 61] on button "Address" at bounding box center [263, 59] width 233 height 40
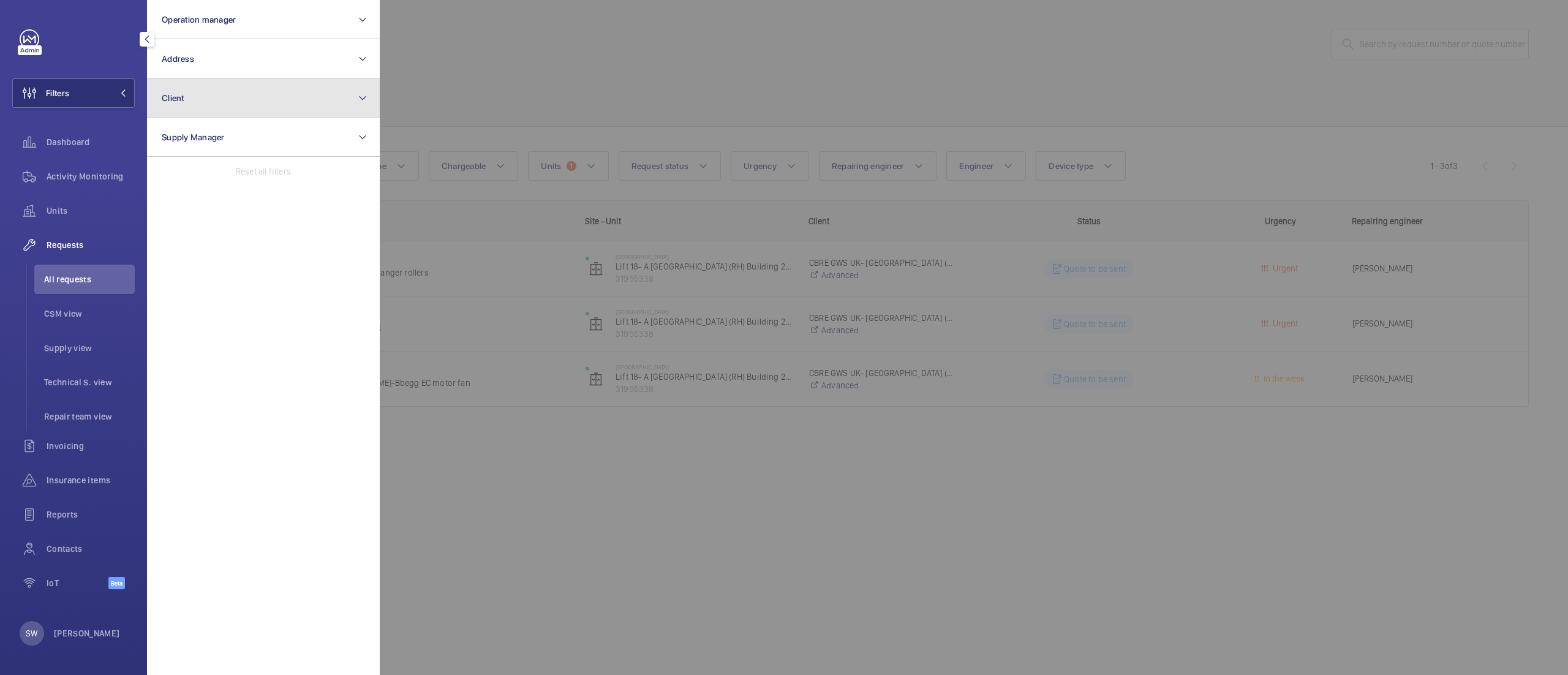
click at [240, 87] on button "Client" at bounding box center [263, 98] width 233 height 40
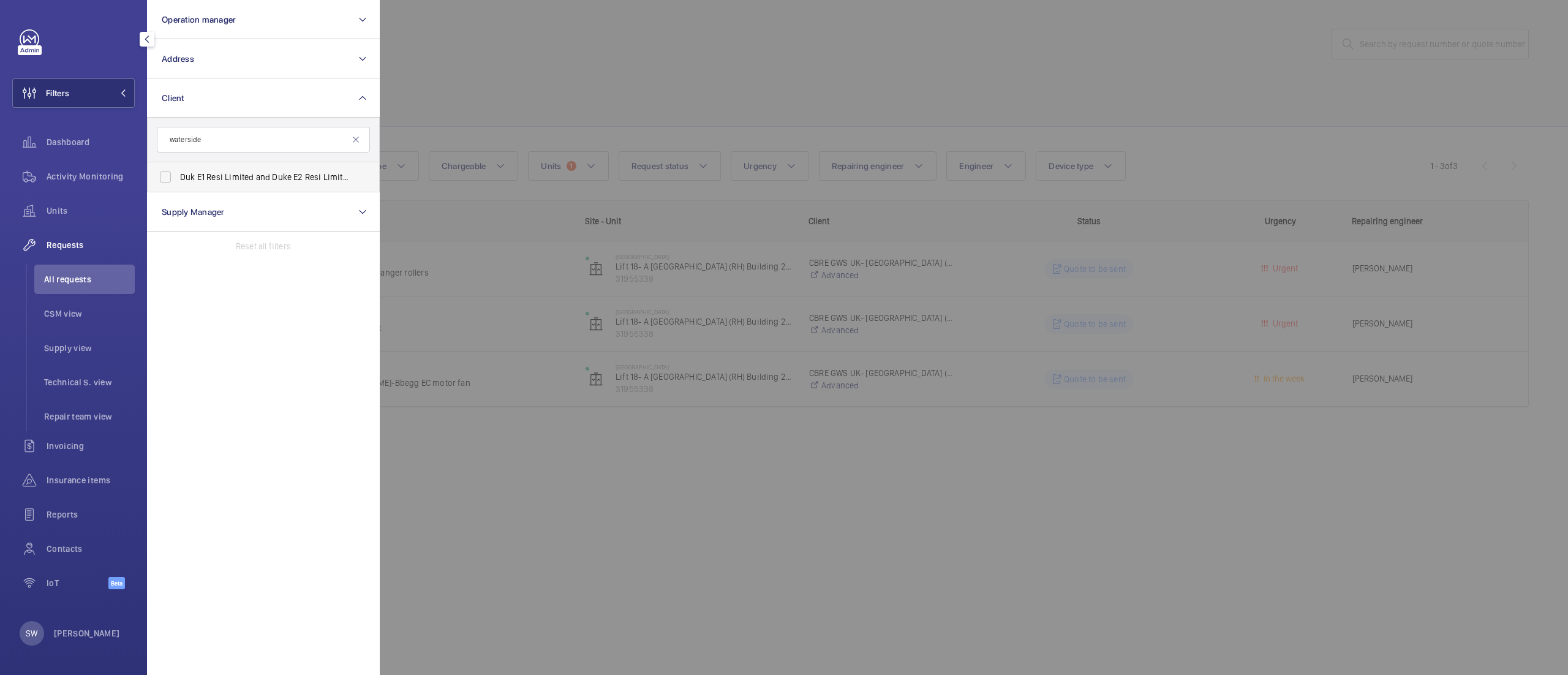
type input "waterside"
click at [240, 185] on label "Duk E1 Resi Limited and Duke E2 Resi Limited - Waterside Apartments" at bounding box center [253, 177] width 213 height 29
click at [178, 185] on input "Duk E1 Resi Limited and Duke E2 Resi Limited - Waterside Apartments" at bounding box center [165, 177] width 25 height 25
checkbox input "true"
click at [723, 3] on div at bounding box center [1164, 337] width 1568 height 675
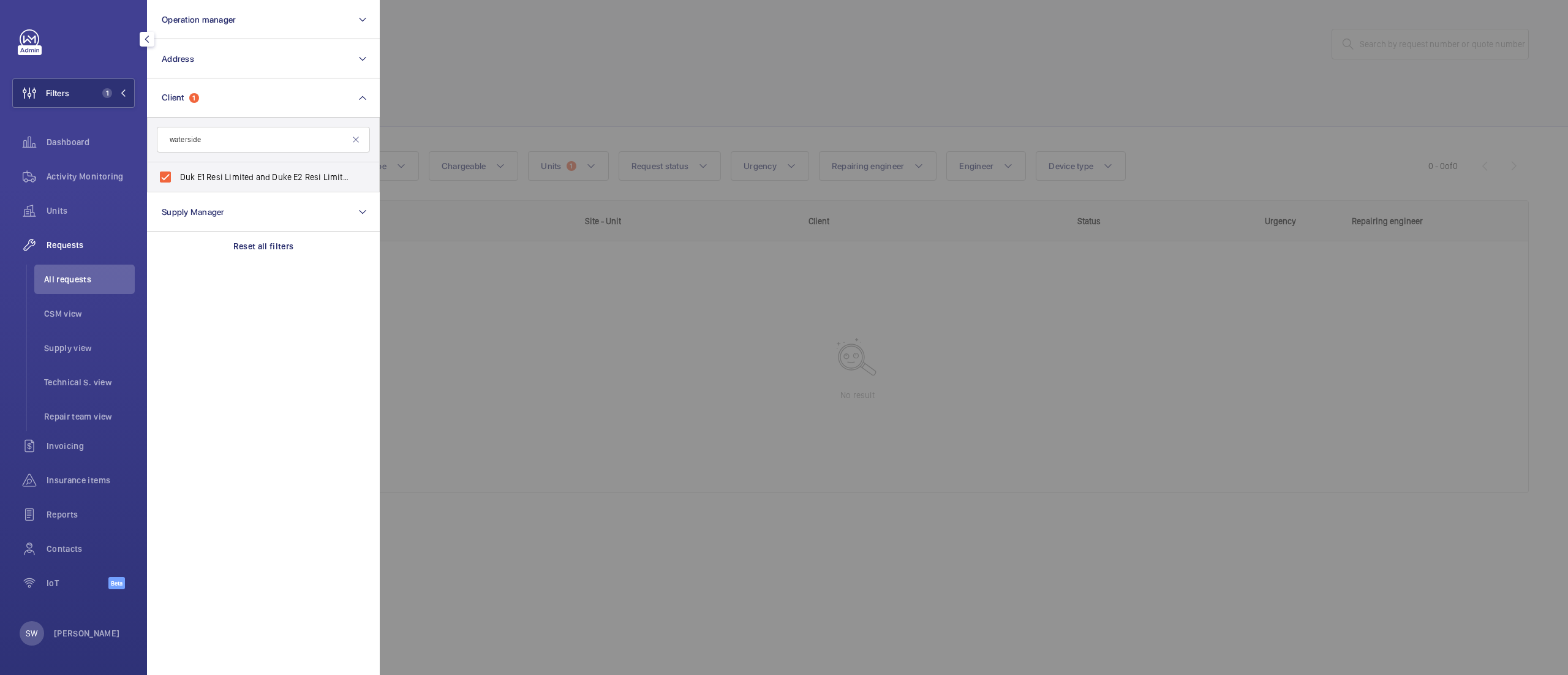
click at [723, 3] on wm-front-admin-header "Engineers requests All requests" at bounding box center [858, 34] width 1422 height 68
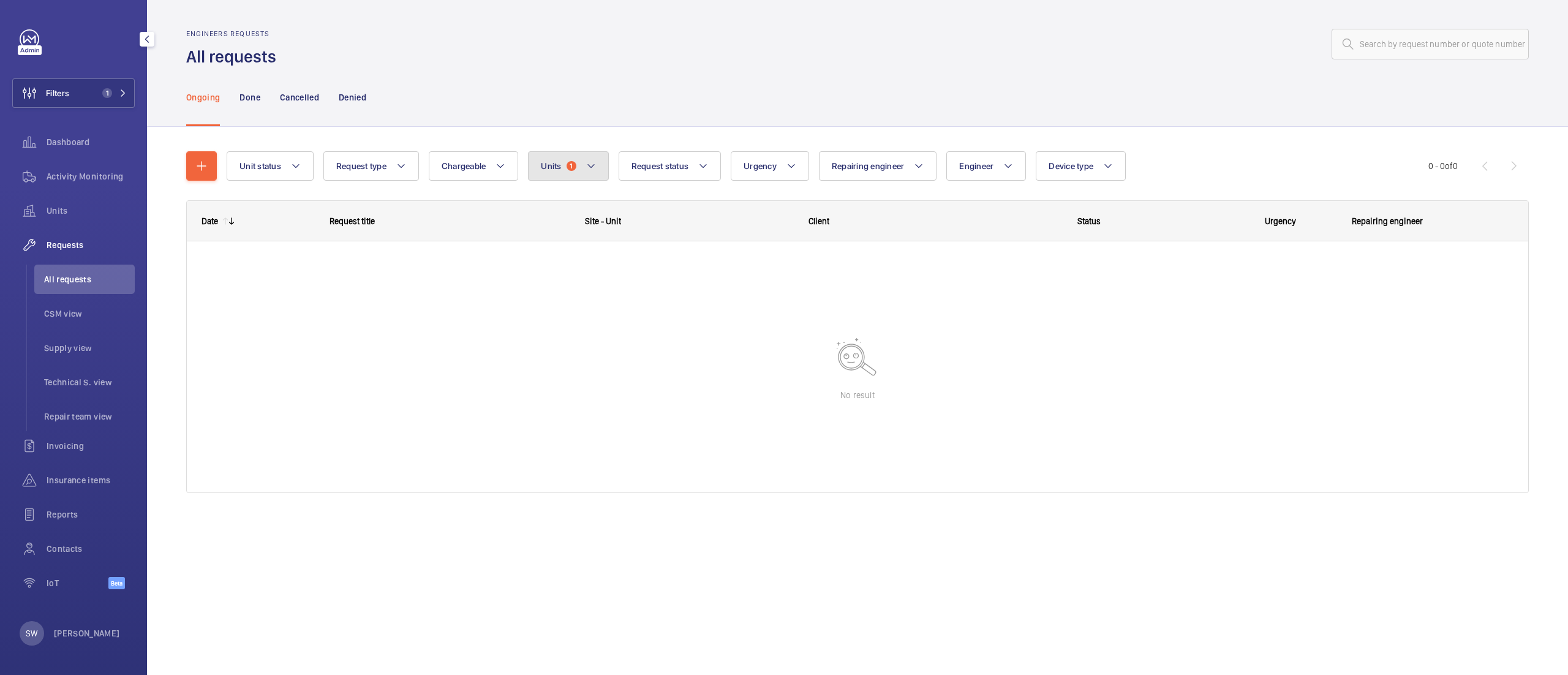
click at [584, 172] on button "Units 1" at bounding box center [568, 166] width 80 height 29
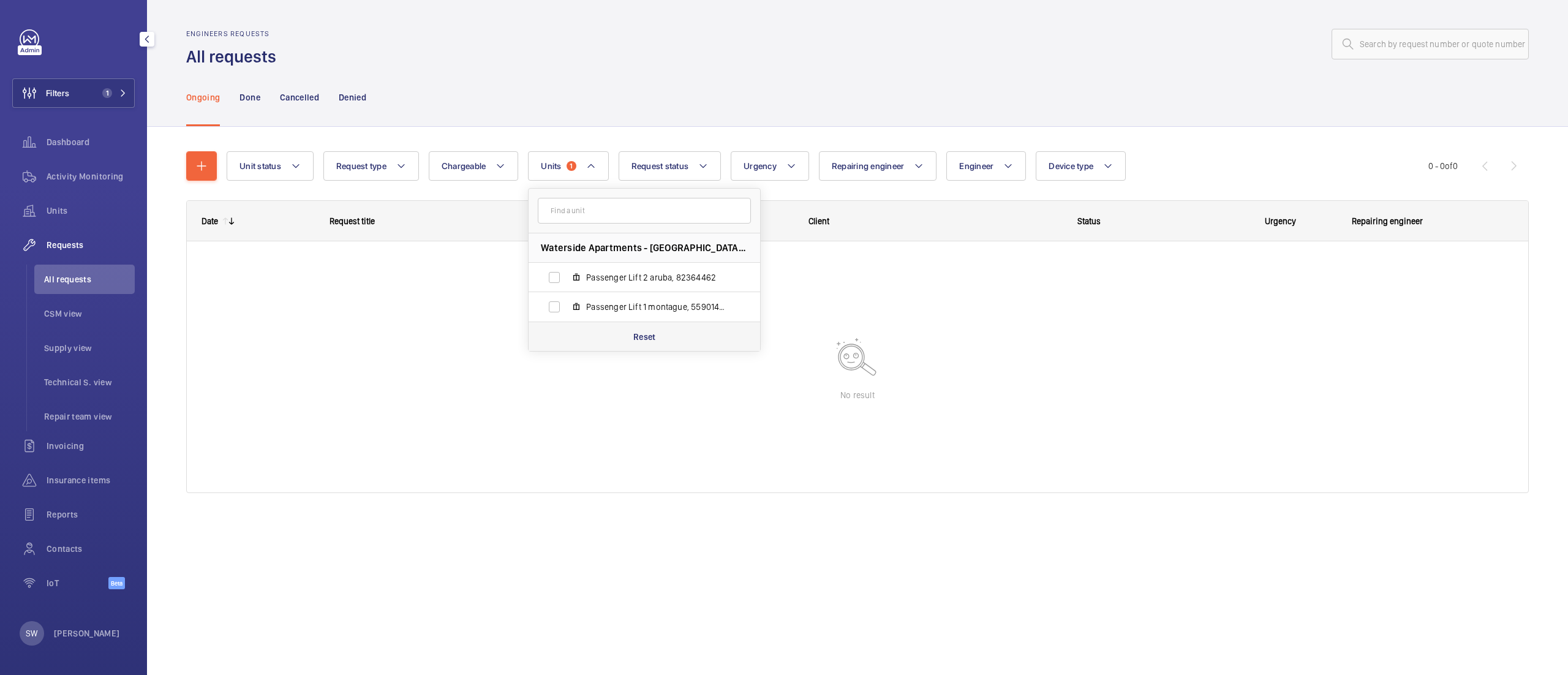
click at [660, 338] on div "Reset" at bounding box center [644, 336] width 231 height 29
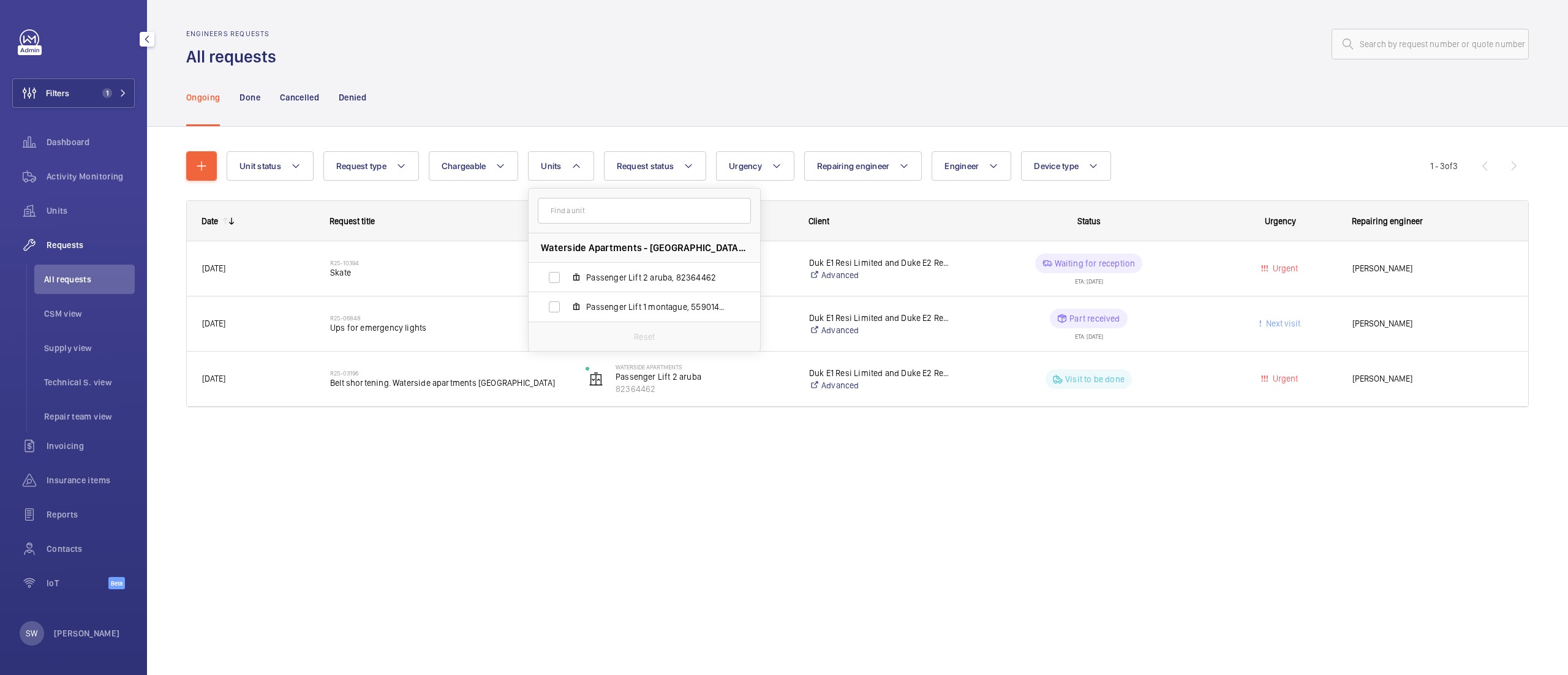
click at [898, 95] on div "Ongoing Done Cancelled Denied" at bounding box center [857, 97] width 1342 height 58
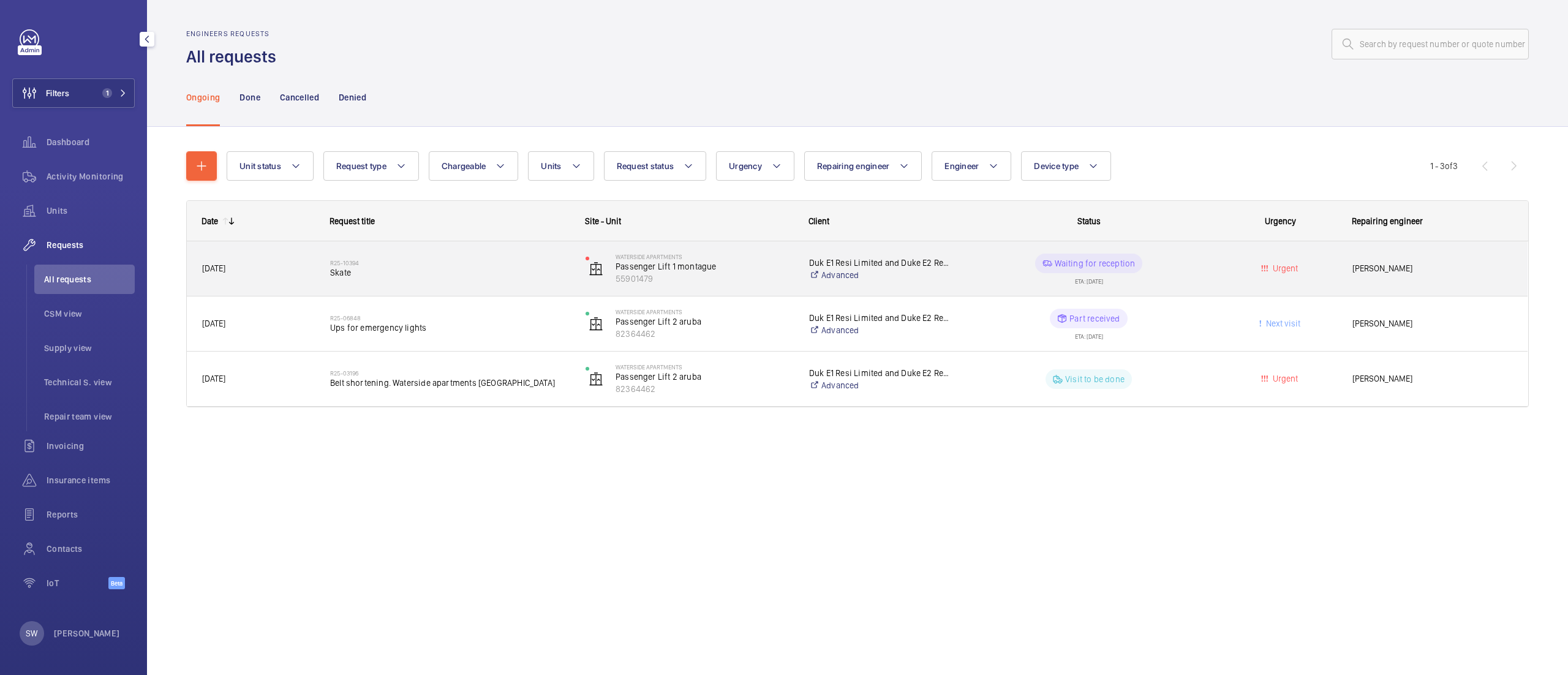
click at [397, 264] on h2 "R25-10394" at bounding box center [450, 262] width 240 height 7
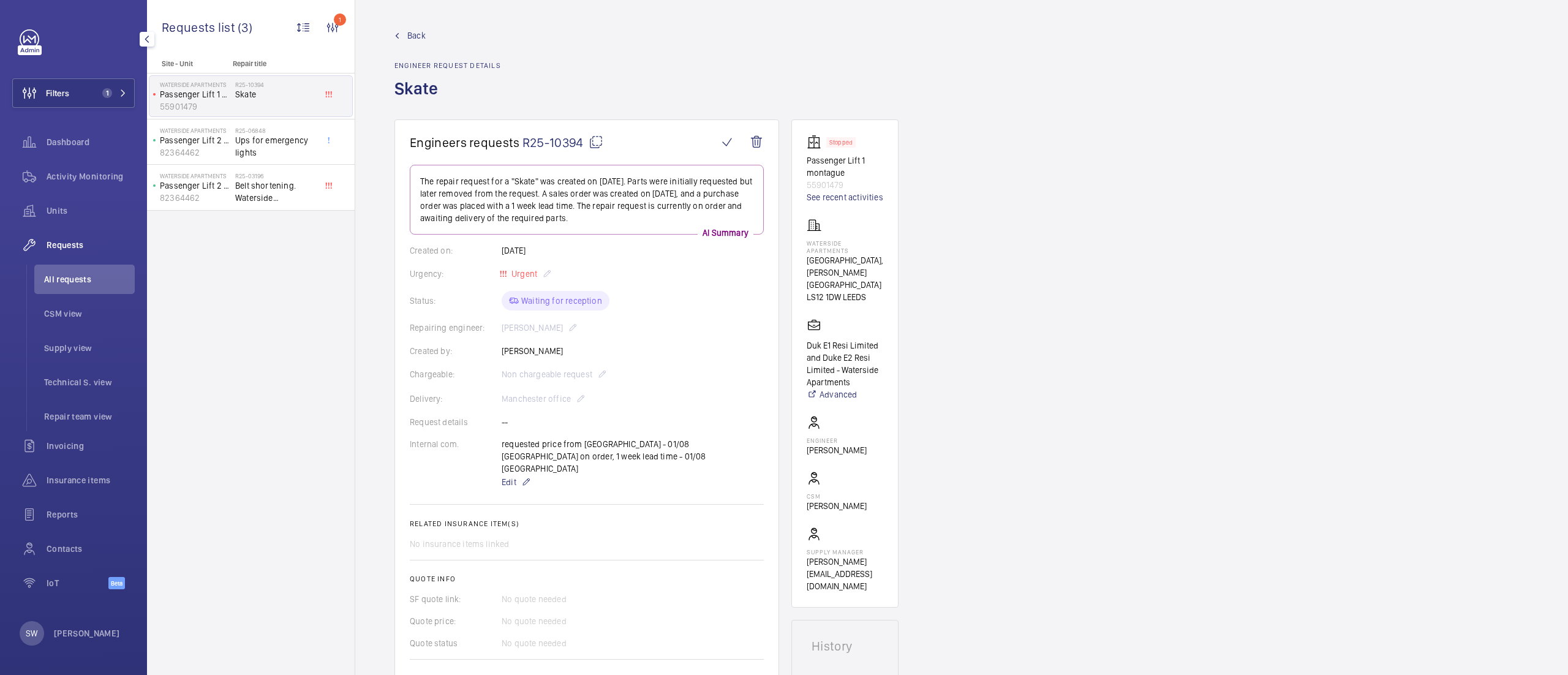
click at [593, 137] on mat-icon at bounding box center [596, 142] width 15 height 15
click at [81, 213] on span "Units" at bounding box center [91, 210] width 88 height 12
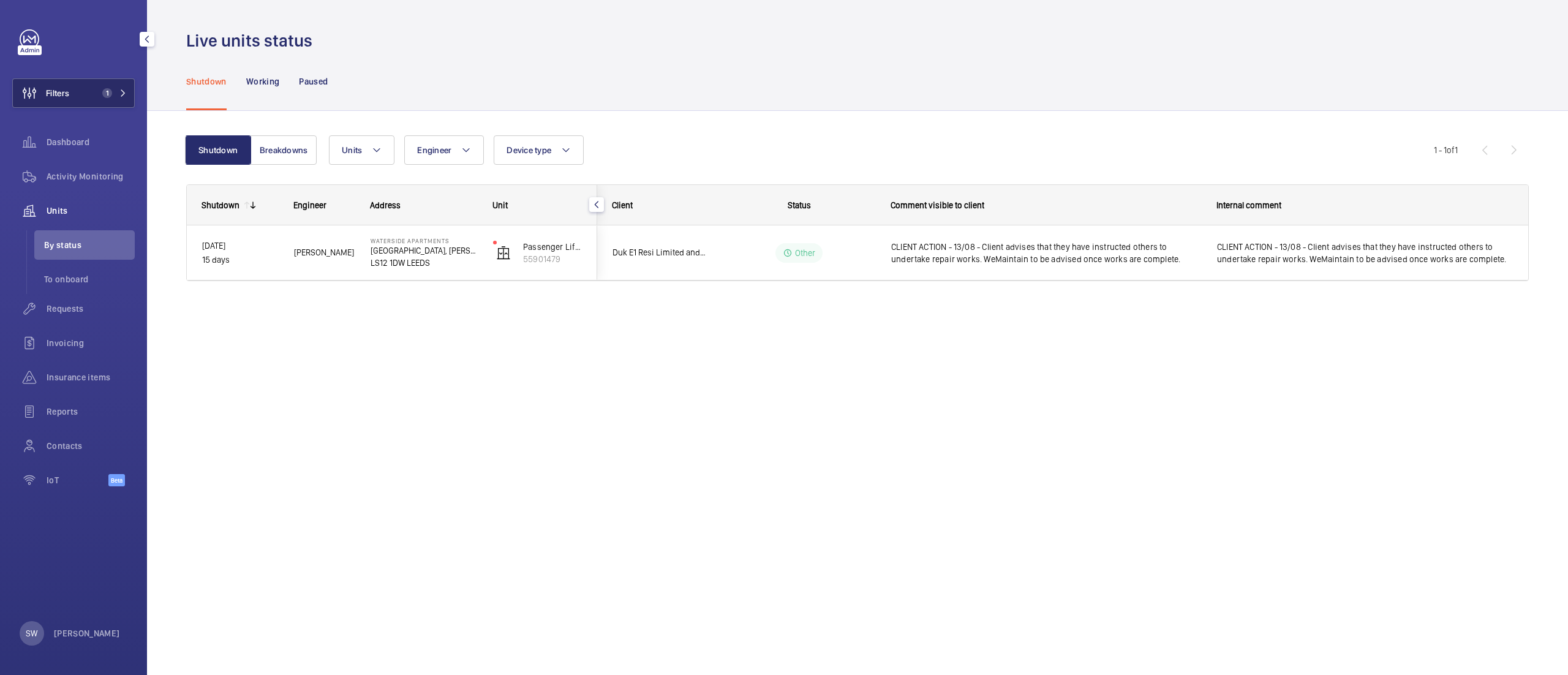
click at [96, 93] on button "Filters 1" at bounding box center [73, 93] width 123 height 29
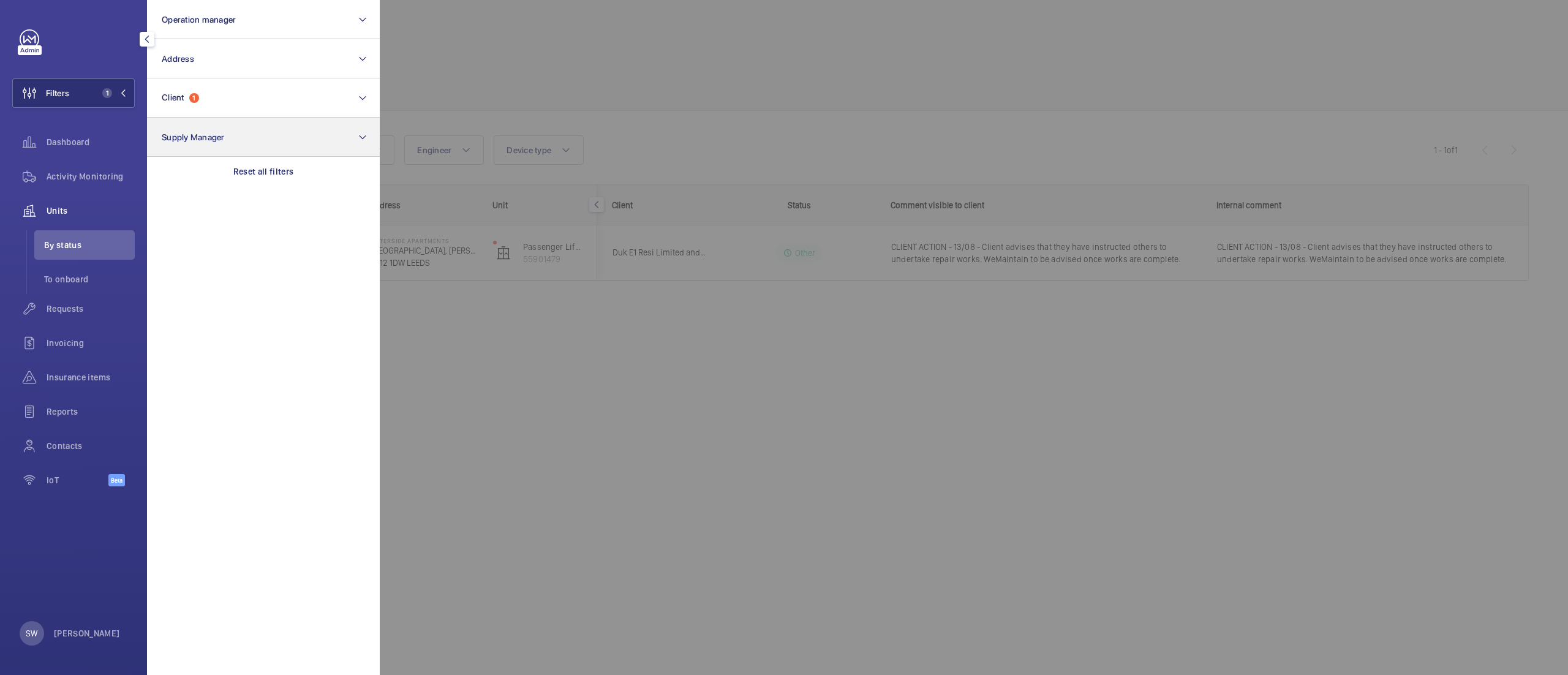
click at [271, 171] on p "Reset all filters" at bounding box center [263, 171] width 61 height 12
click at [206, 102] on button "Client" at bounding box center [263, 98] width 233 height 40
type input "cresta"
click at [245, 183] on label "Cresta House (Luton) Limited" at bounding box center [253, 177] width 213 height 29
click at [178, 183] on input "Cresta House (Luton) Limited" at bounding box center [165, 177] width 25 height 25
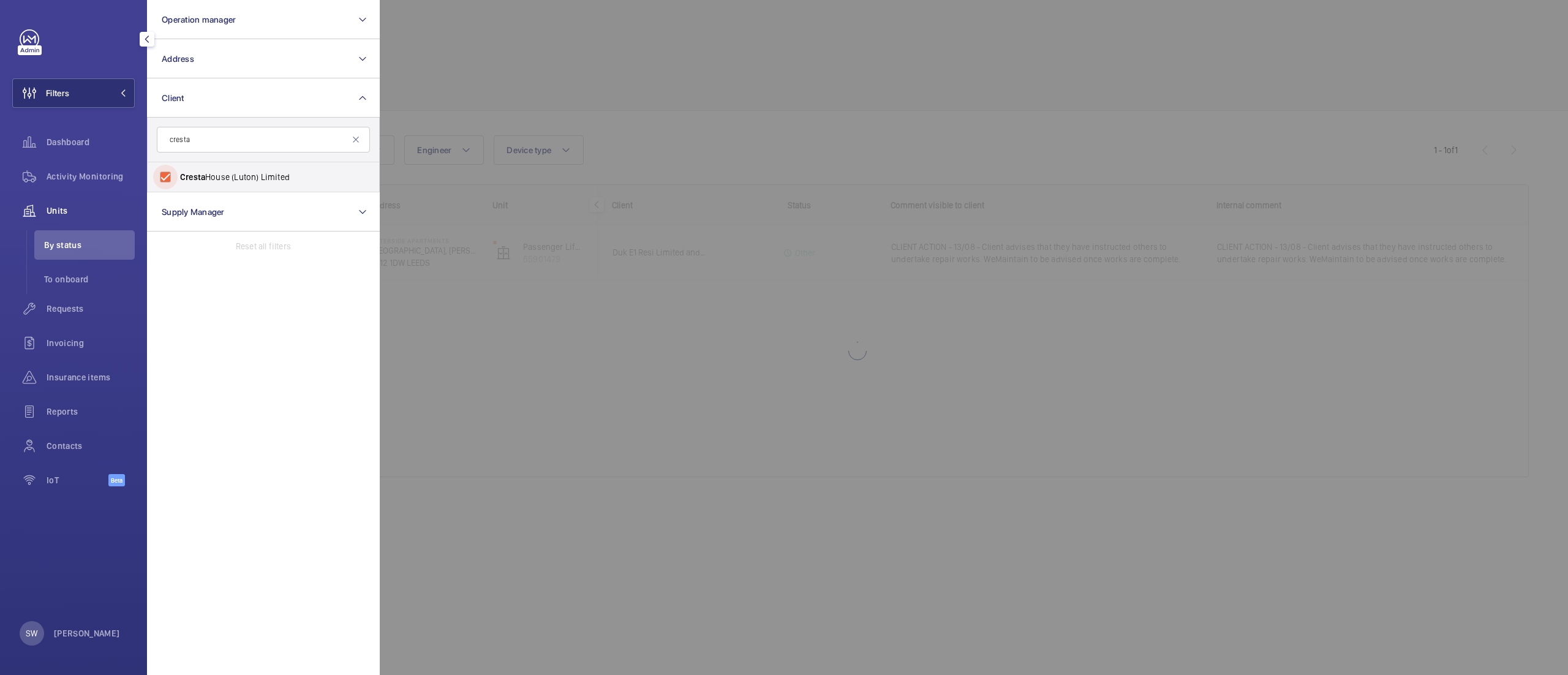
checkbox input "true"
click at [569, 129] on div at bounding box center [1164, 337] width 1568 height 675
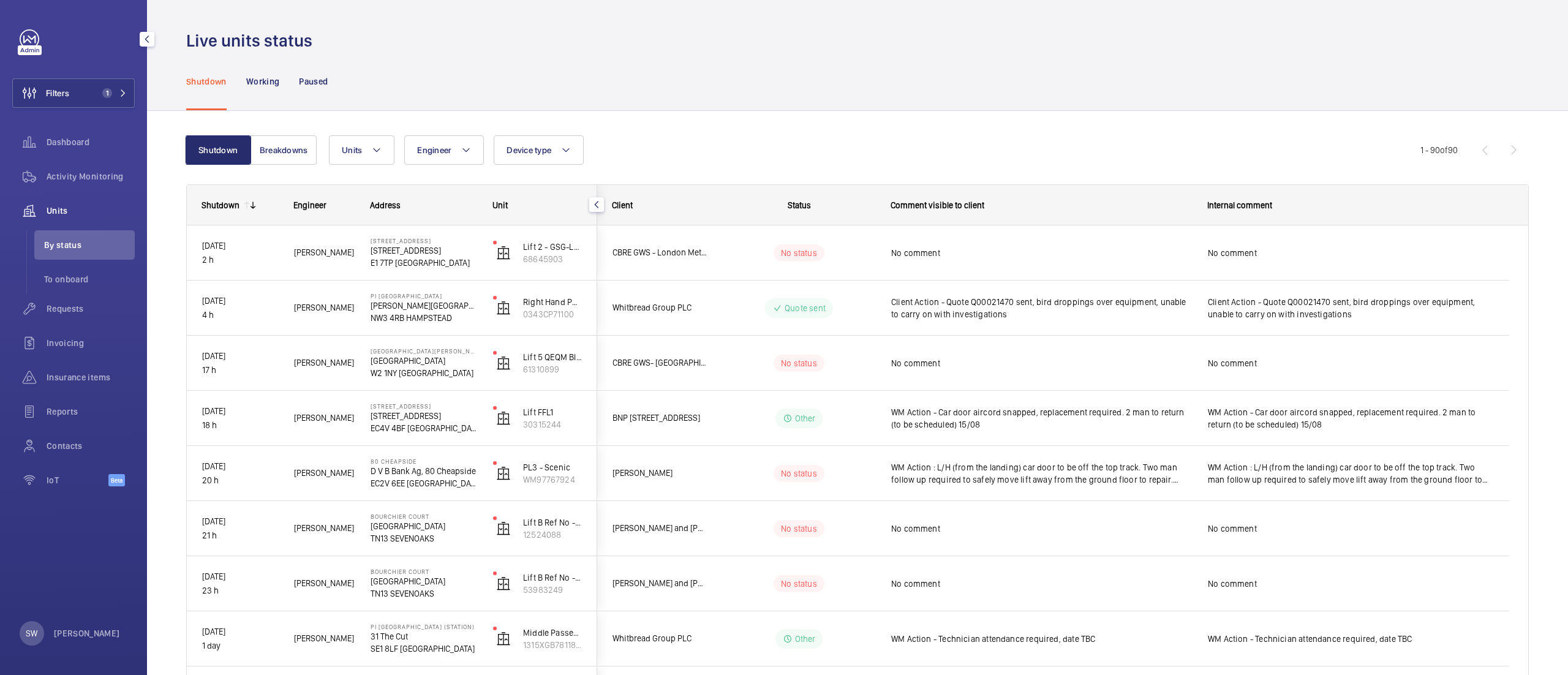
click at [75, 215] on span "Units" at bounding box center [91, 210] width 88 height 12
click at [85, 179] on span "Activity Monitoring" at bounding box center [91, 176] width 88 height 12
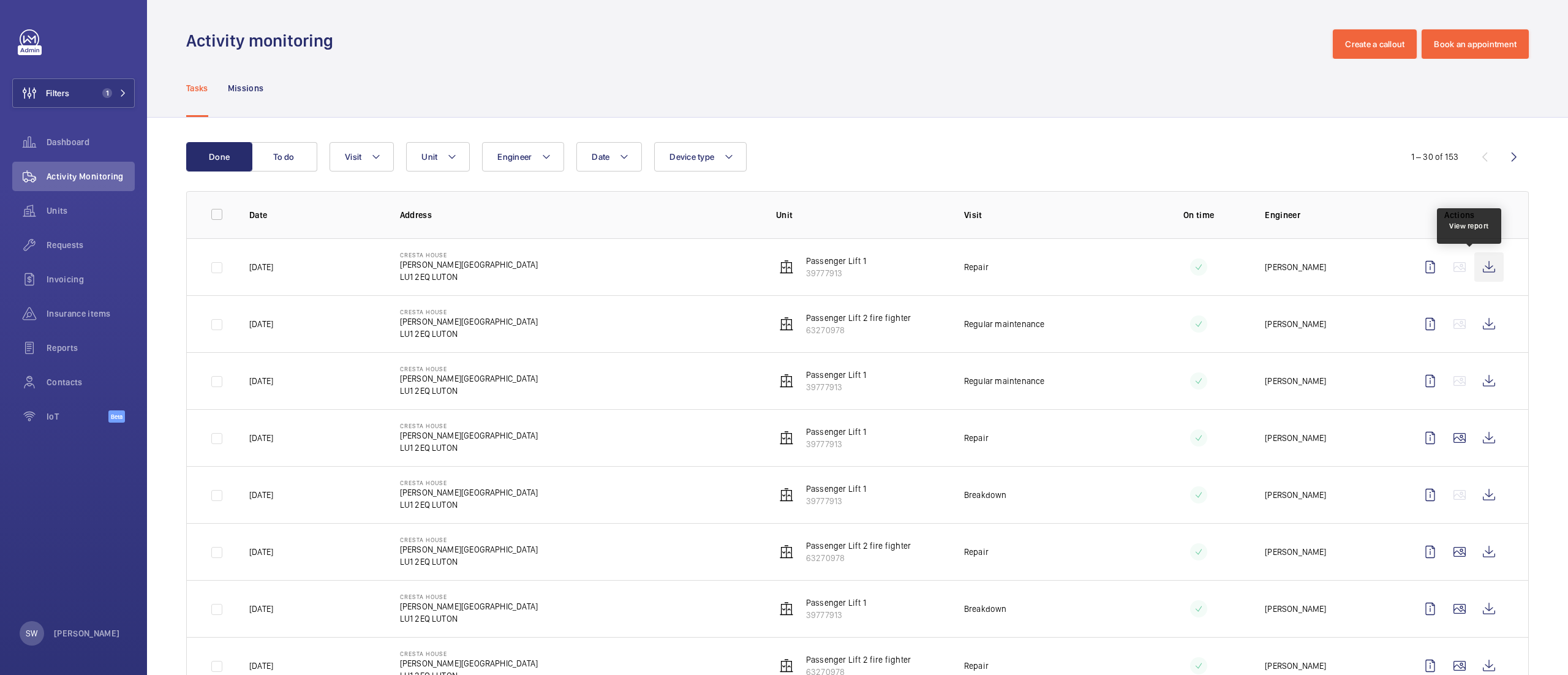
click at [1474, 262] on wm-front-icon-button at bounding box center [1489, 267] width 29 height 29
